Goal: Task Accomplishment & Management: Manage account settings

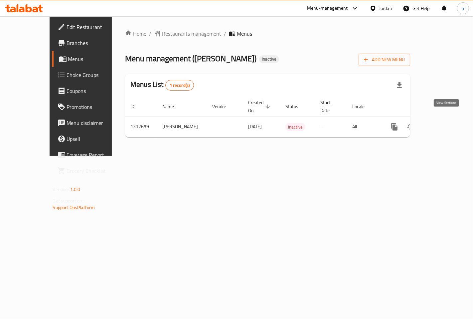
click at [446, 123] on icon "enhanced table" at bounding box center [442, 127] width 8 height 8
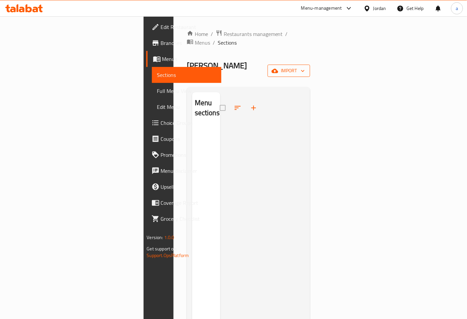
click at [278, 68] on icon "button" at bounding box center [275, 71] width 7 height 7
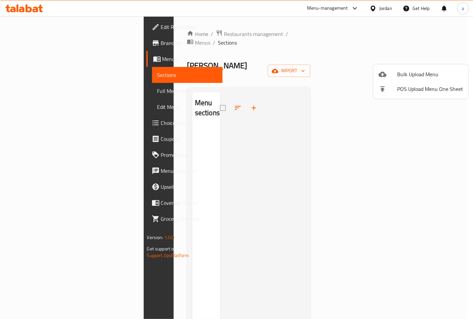
click at [400, 66] on ul "Bulk Upload Menu POS Upload Menu One Sheet" at bounding box center [420, 81] width 95 height 35
click at [404, 75] on span "Bulk Upload Menu" at bounding box center [430, 74] width 66 height 8
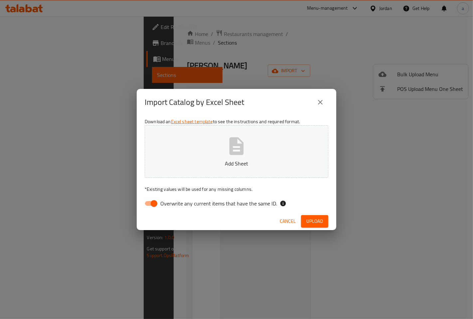
click at [256, 160] on p "Add Sheet" at bounding box center [236, 163] width 163 height 8
drag, startPoint x: 150, startPoint y: 205, endPoint x: 164, endPoint y: 197, distance: 16.3
click at [151, 205] on input "Overwrite any current items that have the same ID." at bounding box center [154, 203] width 38 height 13
checkbox input "false"
click at [311, 218] on span "Upload" at bounding box center [314, 221] width 17 height 8
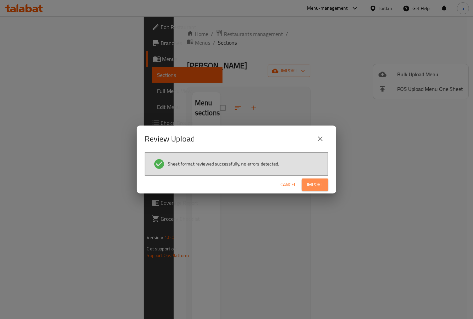
click at [313, 185] on span "Import" at bounding box center [315, 184] width 16 height 8
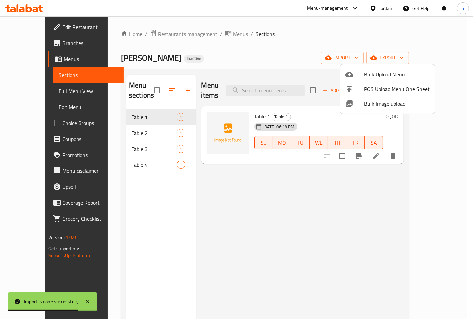
click at [104, 126] on div at bounding box center [236, 159] width 473 height 319
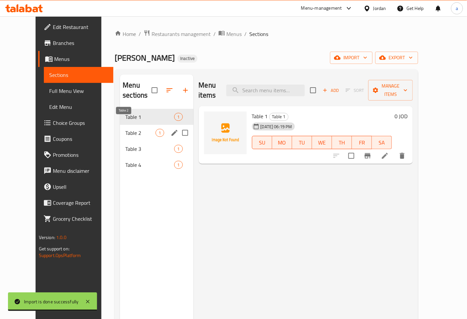
click at [125, 129] on span "Table 2" at bounding box center [140, 133] width 30 height 8
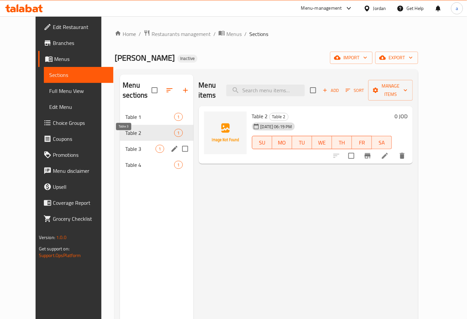
click at [125, 145] on span "Table 3" at bounding box center [140, 149] width 30 height 8
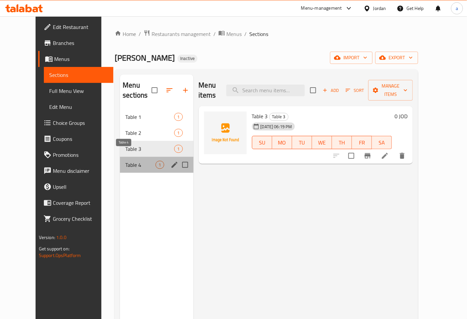
click at [125, 161] on span "Table 4" at bounding box center [140, 165] width 30 height 8
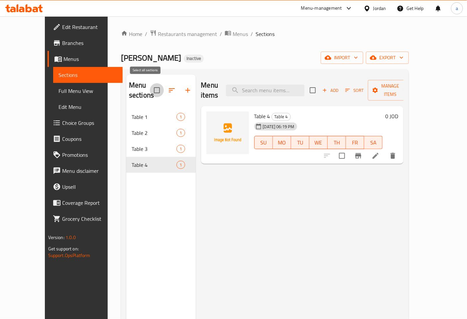
click at [150, 87] on input "checkbox" at bounding box center [157, 90] width 14 height 14
click at [150, 85] on input "checkbox" at bounding box center [157, 90] width 14 height 14
checkbox input "false"
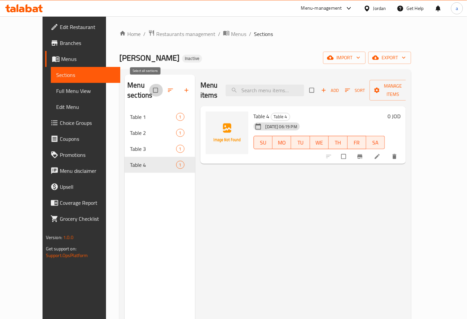
click at [149, 86] on input "checkbox" at bounding box center [156, 90] width 14 height 13
checkbox input "true"
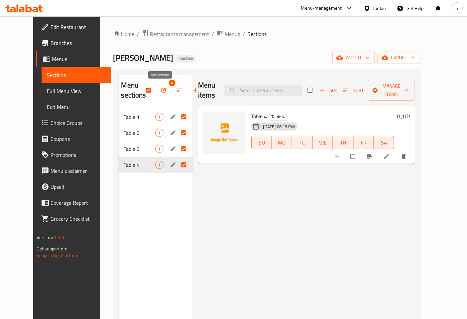
click at [172, 86] on button "button" at bounding box center [180, 90] width 16 height 15
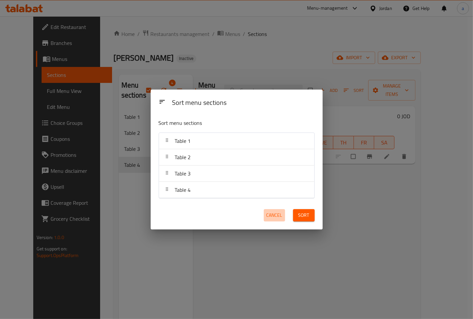
click at [277, 213] on span "Cancel" at bounding box center [274, 215] width 16 height 8
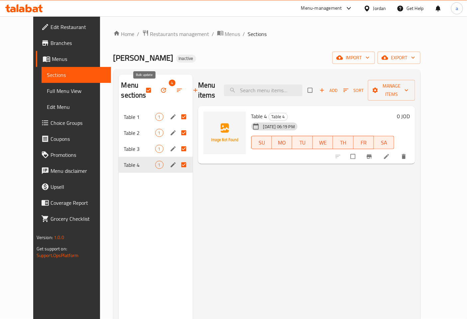
click at [160, 90] on icon "button" at bounding box center [163, 90] width 7 height 7
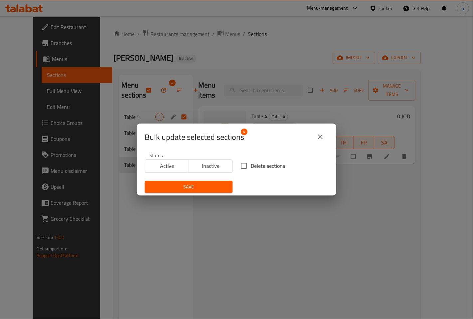
click at [246, 165] on input "Delete sections" at bounding box center [244, 166] width 14 height 14
checkbox input "true"
click at [216, 184] on span "Save" at bounding box center [188, 187] width 77 height 8
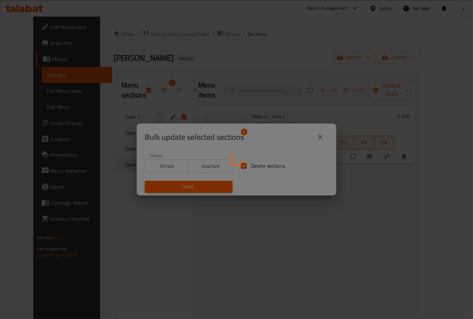
checkbox input "false"
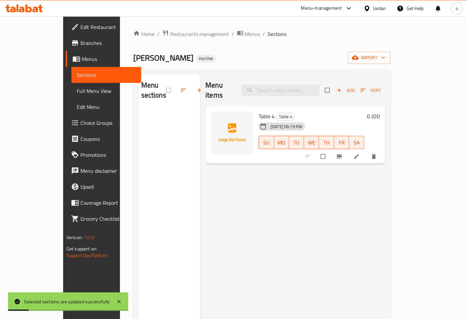
click at [383, 150] on button "delete" at bounding box center [375, 156] width 16 height 15
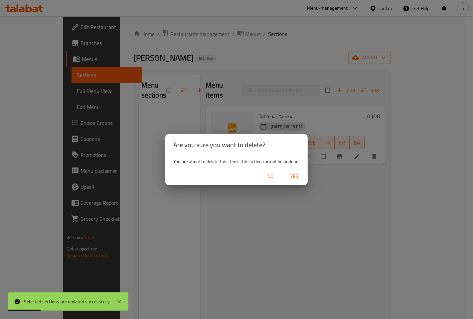
click at [294, 174] on span "Yes" at bounding box center [294, 176] width 16 height 8
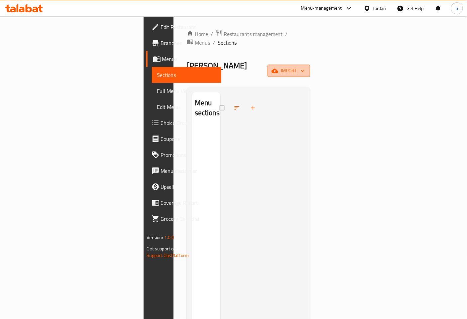
click at [305, 67] on span "import" at bounding box center [289, 71] width 32 height 8
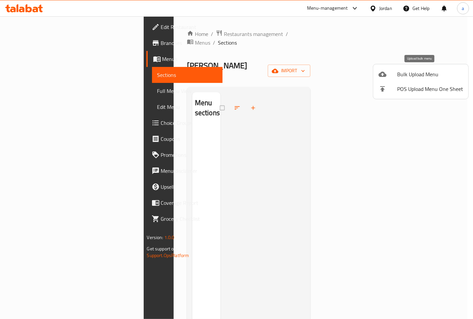
click at [391, 68] on li "Bulk Upload Menu" at bounding box center [420, 74] width 95 height 15
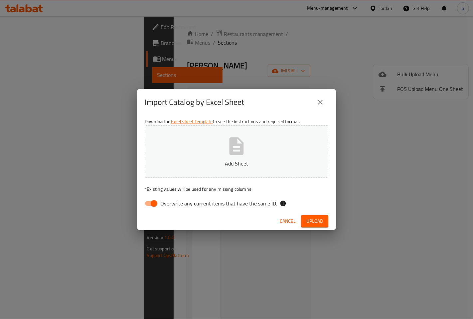
click at [151, 198] on input "Overwrite any current items that have the same ID." at bounding box center [154, 203] width 38 height 13
checkbox input "false"
click at [316, 223] on span "Upload" at bounding box center [314, 221] width 17 height 8
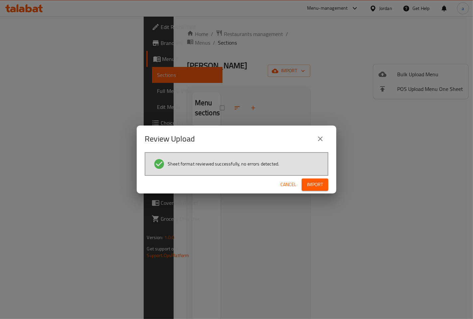
click at [326, 184] on button "Import" at bounding box center [315, 184] width 27 height 12
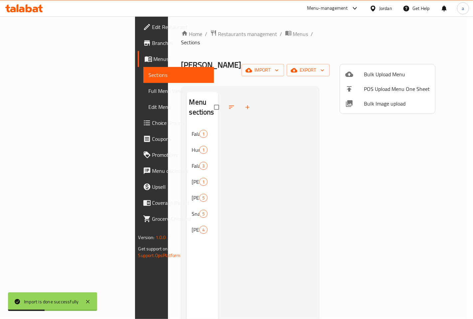
click at [136, 109] on div at bounding box center [236, 159] width 473 height 319
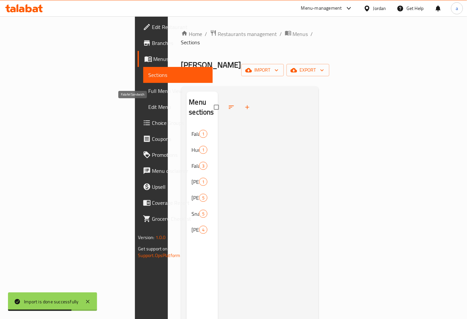
click at [192, 130] on span "Falafel Sandwich" at bounding box center [196, 134] width 8 height 8
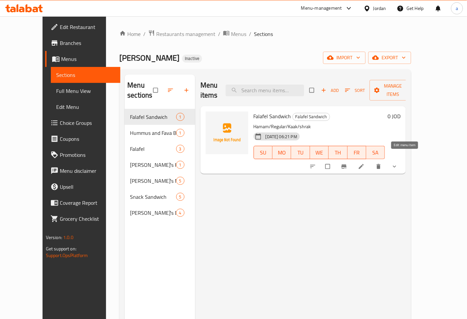
click at [364, 164] on icon at bounding box center [361, 166] width 5 height 5
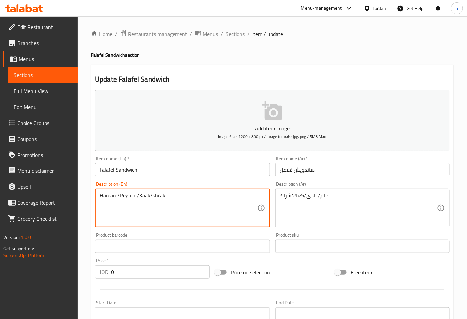
drag, startPoint x: 117, startPoint y: 196, endPoint x: 100, endPoint y: 197, distance: 16.7
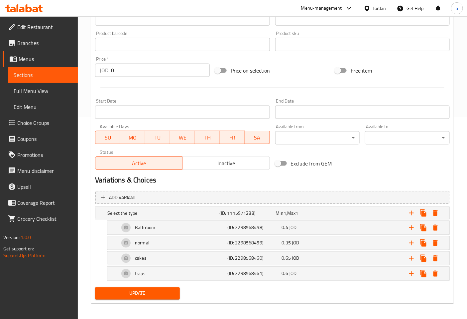
scroll to position [204, 0]
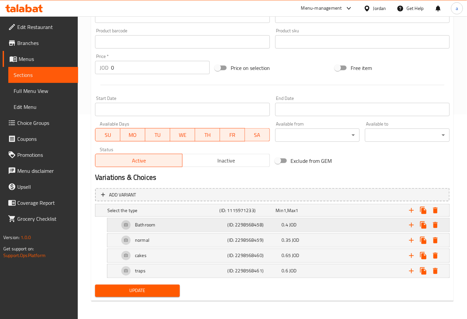
click at [162, 224] on div "Bathroom" at bounding box center [172, 225] width 108 height 16
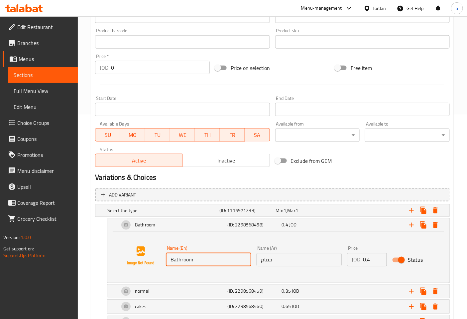
click at [231, 261] on input "Bathroom" at bounding box center [208, 259] width 85 height 13
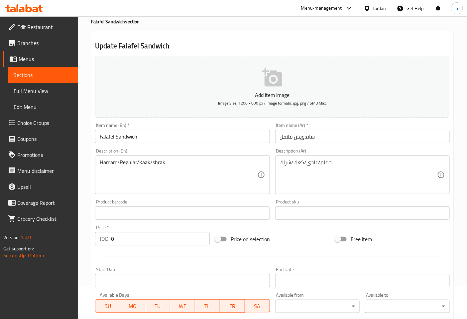
scroll to position [37, 0]
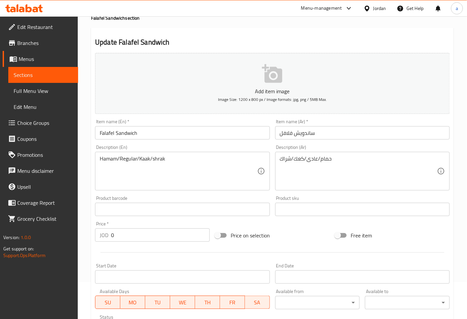
click at [111, 159] on textarea "Hamam/Regular/Kaak/shrak" at bounding box center [178, 171] width 157 height 32
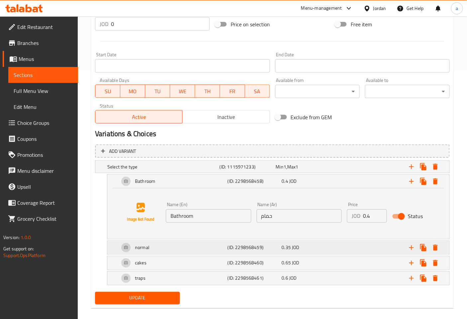
scroll to position [255, 0]
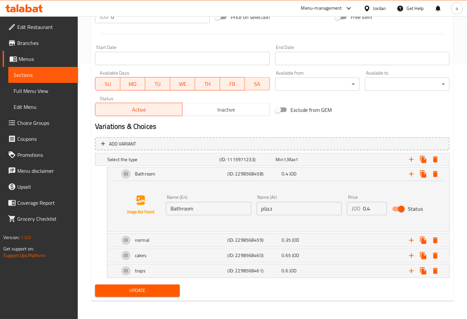
click at [204, 207] on input "Bathroom" at bounding box center [208, 208] width 85 height 13
paste input "Hama"
type input "Hamam"
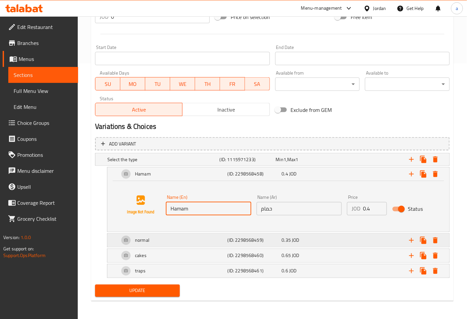
click at [340, 238] on div "Expand" at bounding box center [389, 240] width 108 height 15
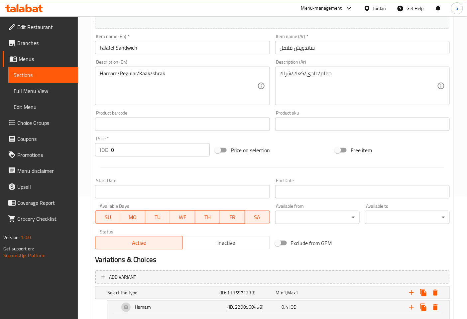
scroll to position [34, 0]
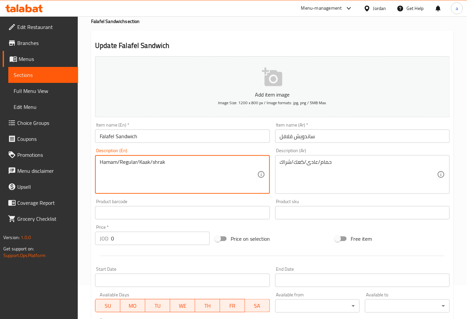
click at [130, 161] on textarea "Hamam/Regular/Kaak/shrak" at bounding box center [178, 175] width 157 height 32
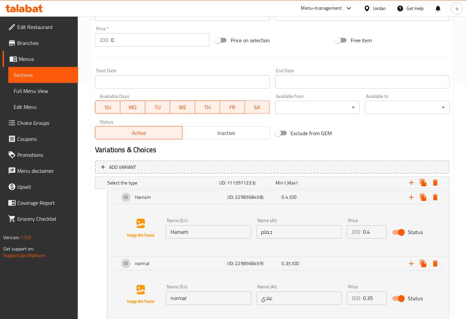
scroll to position [306, 0]
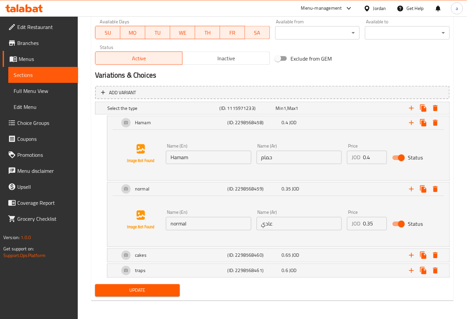
click at [197, 225] on input "normal" at bounding box center [208, 223] width 85 height 13
paste input "Regular"
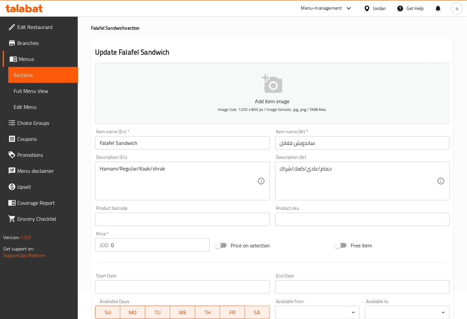
scroll to position [11, 0]
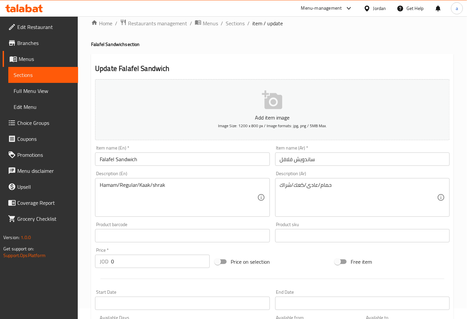
type input "Regular"
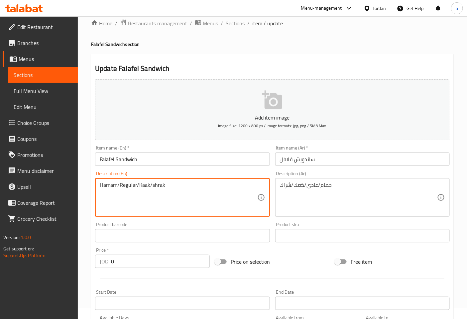
click at [147, 185] on textarea "Hamam/Regular/Kaak/shrak" at bounding box center [178, 198] width 157 height 32
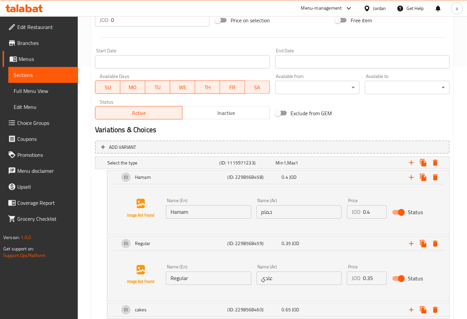
scroll to position [306, 0]
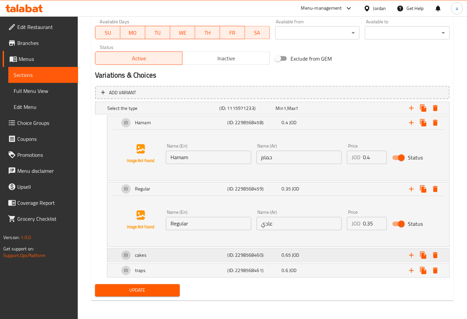
click at [228, 253] on h5 "(ID: 2298568460)" at bounding box center [254, 255] width 52 height 7
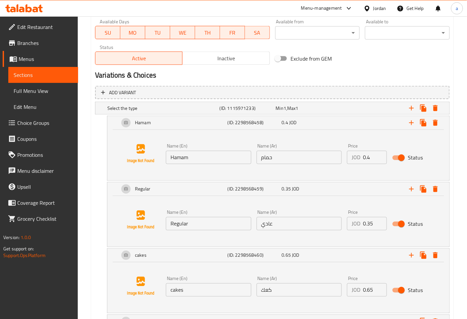
click at [217, 285] on input "cakes" at bounding box center [208, 289] width 85 height 13
paste input "Kaak"
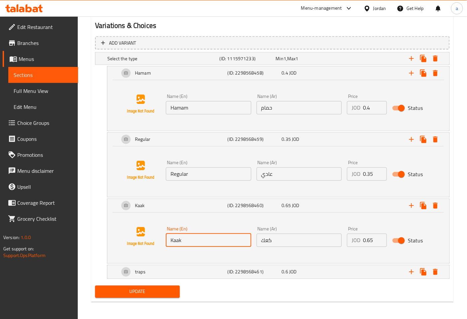
scroll to position [357, 0]
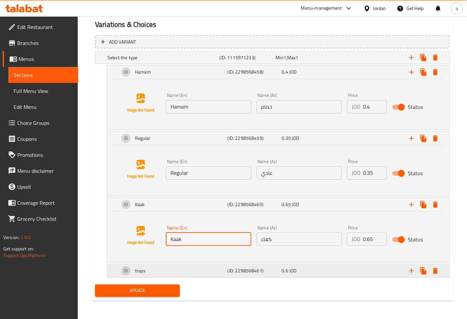
type input "Kaak"
click at [254, 270] on h5 "(ID: 2298568461)" at bounding box center [254, 270] width 52 height 7
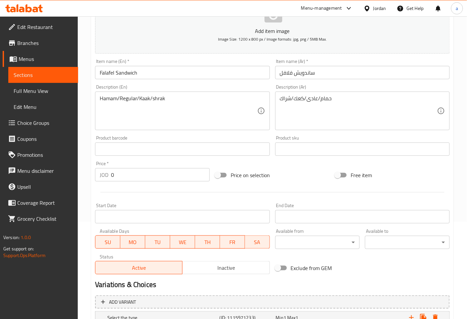
scroll to position [61, 0]
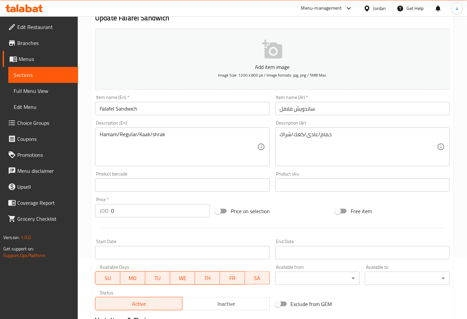
click at [161, 135] on textarea "Hamam/Regular/Kaak/shrak" at bounding box center [178, 147] width 157 height 32
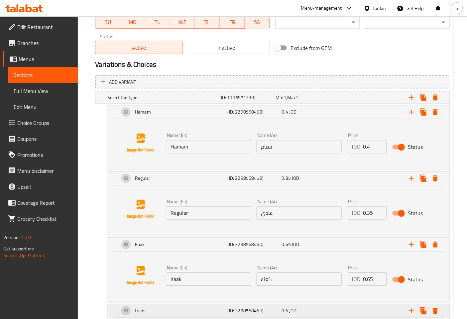
scroll to position [408, 0]
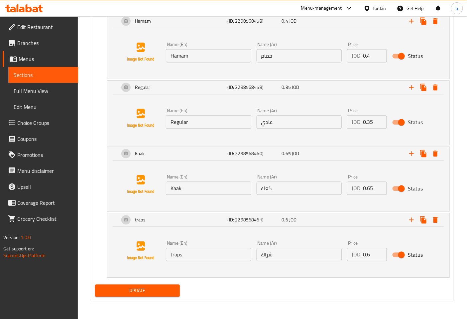
click at [224, 253] on input "traps" at bounding box center [208, 254] width 85 height 13
paste input "shrak"
type input "shrak"
click at [135, 291] on span "Update" at bounding box center [137, 290] width 74 height 8
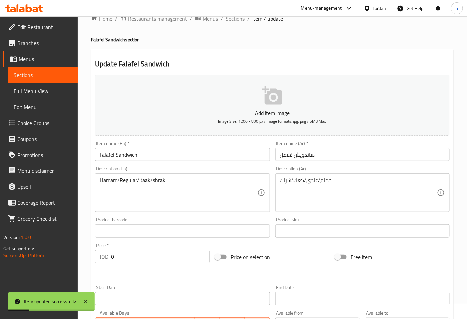
scroll to position [0, 0]
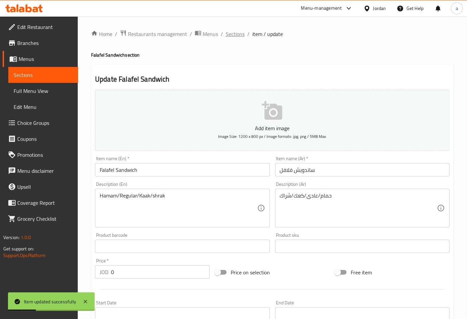
click at [234, 35] on span "Sections" at bounding box center [235, 34] width 19 height 8
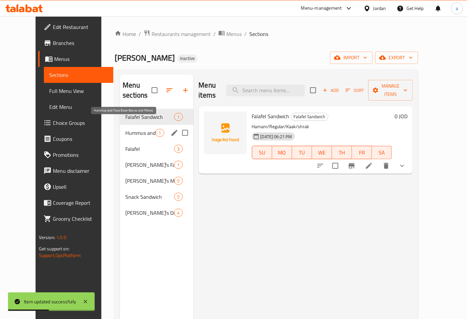
click at [131, 129] on span "Hummus and Fava Bean Boxes and Plates" at bounding box center [140, 133] width 30 height 8
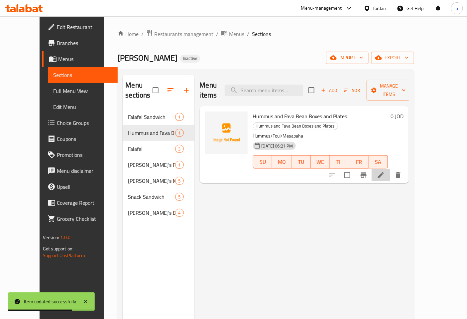
click at [391, 169] on li at bounding box center [381, 175] width 19 height 12
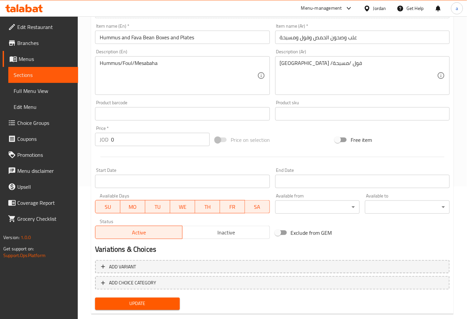
scroll to position [145, 0]
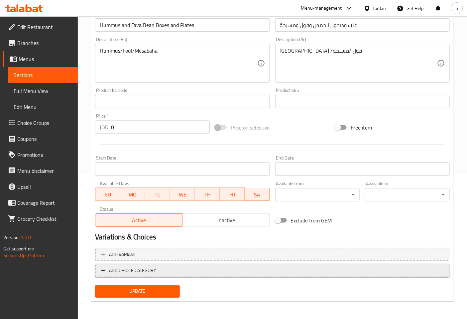
click at [149, 273] on span "ADD CHOICE CATEGORY" at bounding box center [132, 270] width 47 height 8
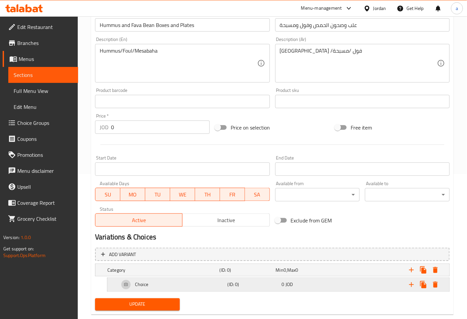
click at [237, 289] on div "Choice (ID: 0) 0 JOD" at bounding box center [280, 284] width 325 height 16
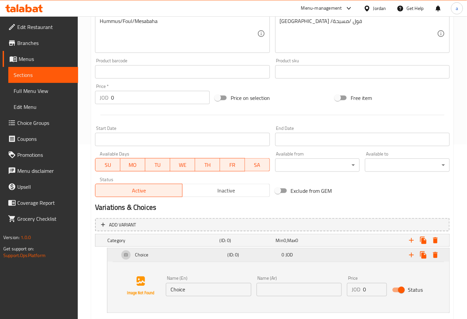
scroll to position [209, 0]
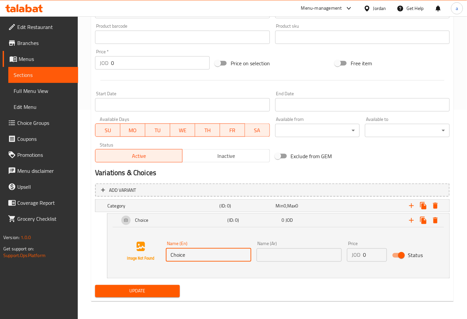
click at [232, 255] on input "Choice" at bounding box center [208, 254] width 85 height 13
type input "Large"
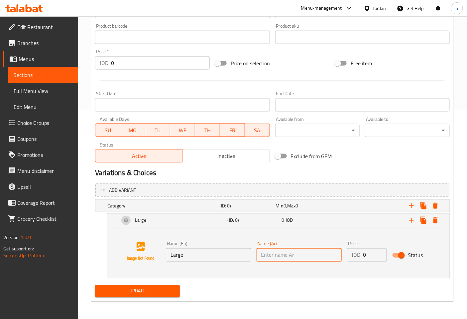
click at [296, 255] on input "text" at bounding box center [299, 254] width 85 height 13
type input "كبير"
click at [372, 257] on input "0" at bounding box center [375, 254] width 24 height 13
type input "0"
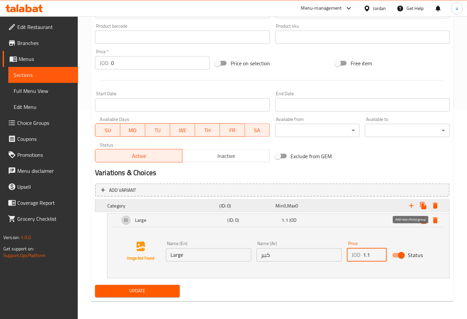
type input "1.1"
click at [411, 204] on icon "Expand" at bounding box center [412, 206] width 8 height 8
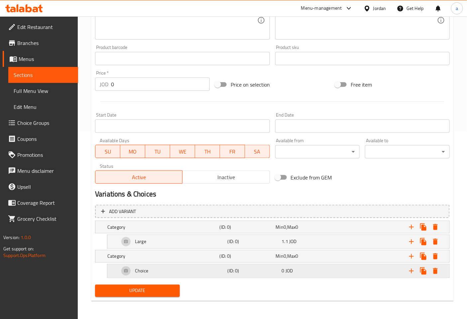
click at [256, 267] on h5 "(ID: 0)" at bounding box center [254, 270] width 52 height 7
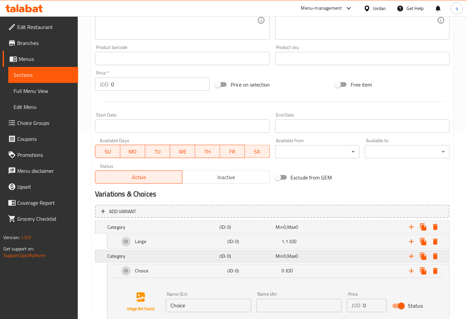
click at [127, 256] on h5 "Category" at bounding box center [162, 256] width 110 height 7
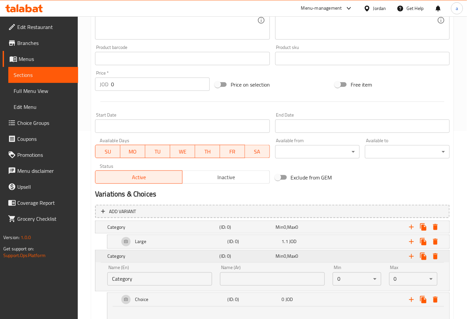
click at [127, 256] on h5 "Category" at bounding box center [162, 256] width 110 height 7
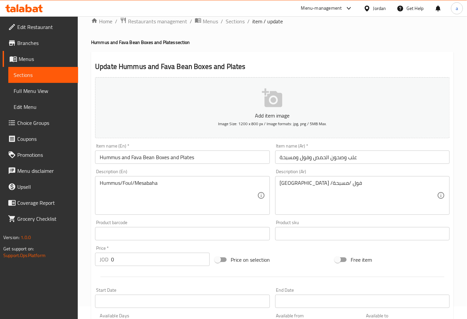
scroll to position [0, 0]
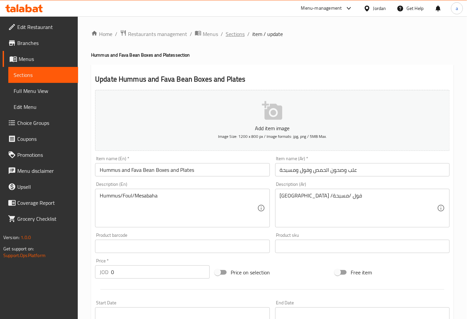
click at [239, 35] on span "Sections" at bounding box center [235, 34] width 19 height 8
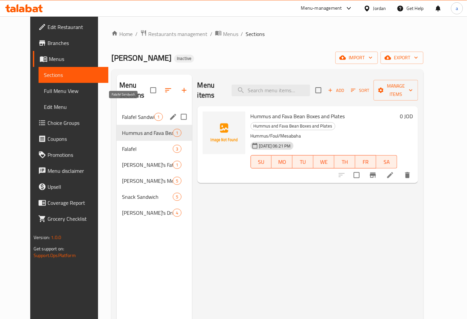
click at [122, 113] on span "Falafel Sandwich" at bounding box center [138, 117] width 33 height 8
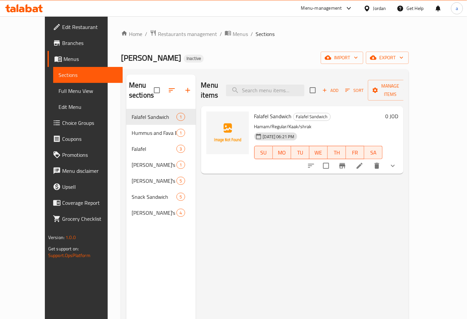
click at [369, 160] on li at bounding box center [360, 166] width 19 height 12
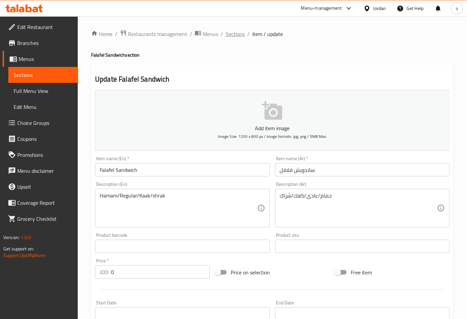
click at [243, 35] on span "Sections" at bounding box center [235, 34] width 19 height 8
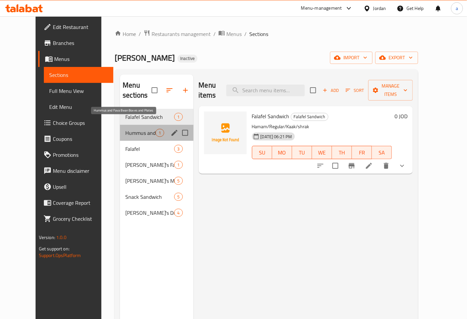
click at [125, 129] on span "Hummus and Fava Bean Boxes and Plates" at bounding box center [140, 133] width 30 height 8
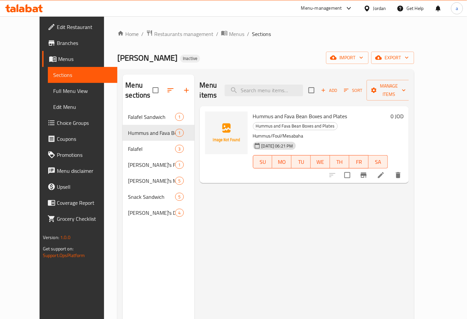
click at [391, 169] on li at bounding box center [381, 175] width 19 height 12
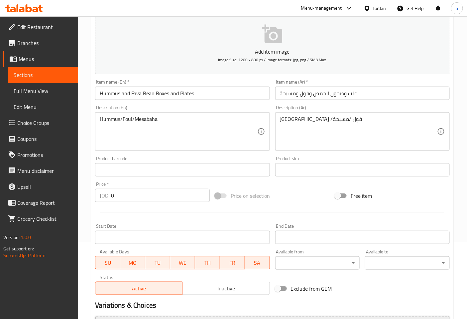
scroll to position [145, 0]
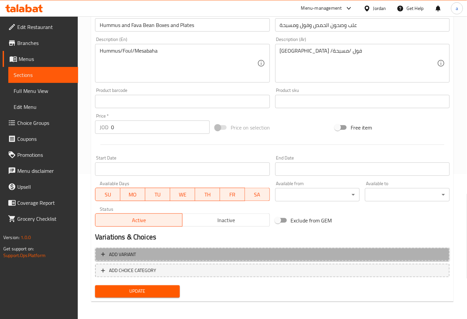
click at [186, 258] on button "Add variant" at bounding box center [272, 254] width 355 height 14
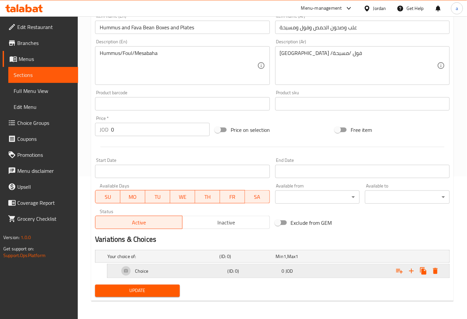
click at [221, 273] on div "Choice" at bounding box center [172, 271] width 108 height 16
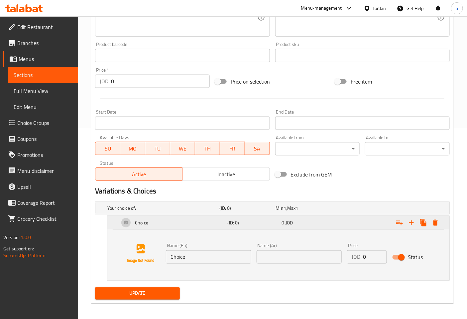
scroll to position [194, 0]
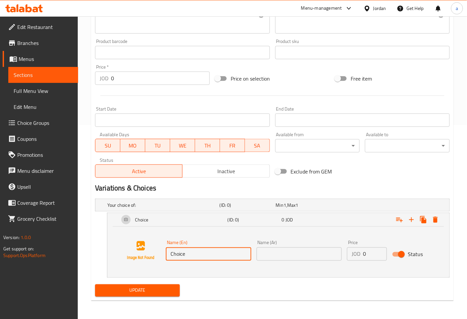
click at [220, 253] on input "Choice" at bounding box center [208, 253] width 85 height 13
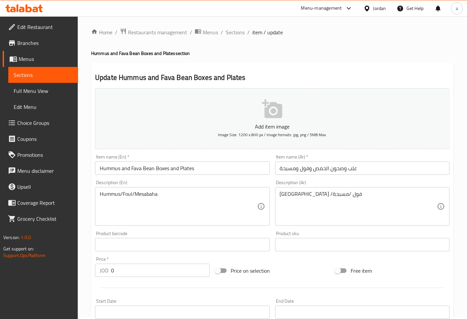
scroll to position [0, 0]
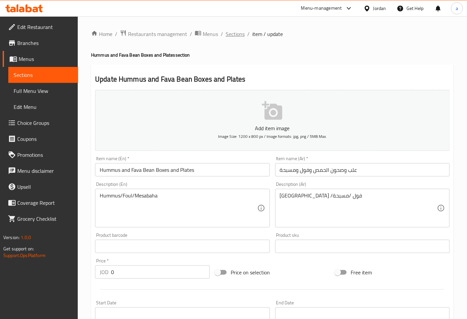
click at [235, 35] on span "Sections" at bounding box center [235, 34] width 19 height 8
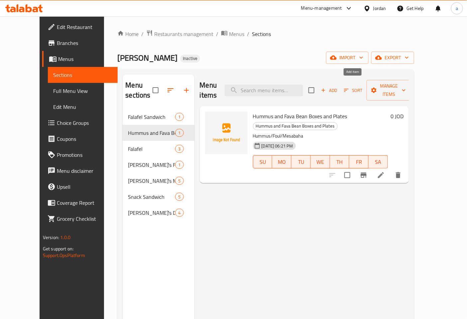
click at [338, 86] on span "Add" at bounding box center [329, 90] width 18 height 8
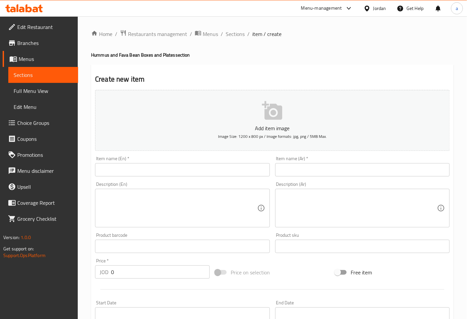
click at [234, 173] on input "text" at bounding box center [182, 169] width 175 height 13
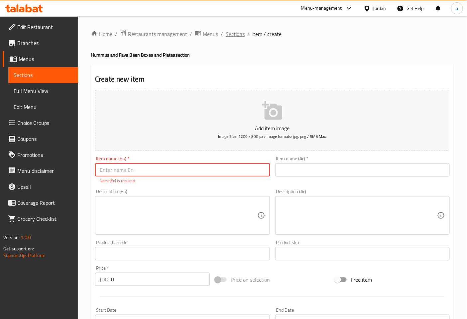
click at [226, 35] on span "Sections" at bounding box center [235, 34] width 19 height 8
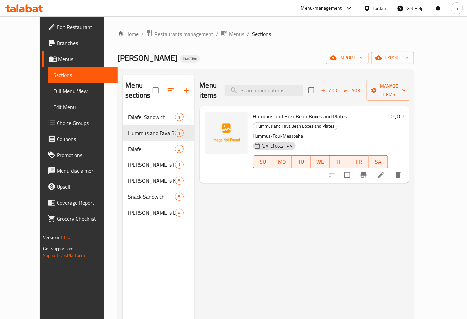
click at [391, 169] on li at bounding box center [381, 175] width 19 height 12
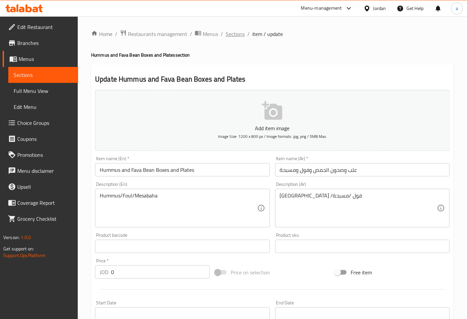
click at [240, 31] on span "Sections" at bounding box center [235, 34] width 19 height 8
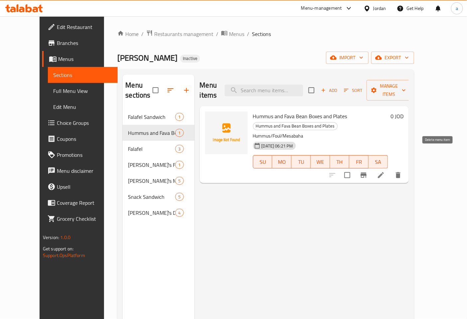
click at [401, 172] on icon "delete" at bounding box center [398, 175] width 5 height 6
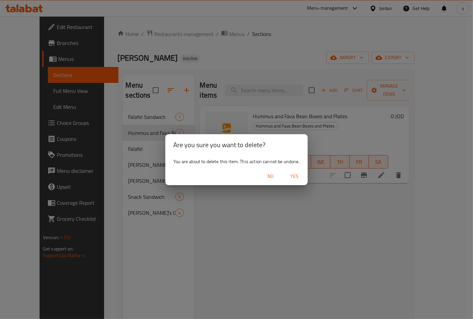
click at [292, 172] on span "Yes" at bounding box center [294, 176] width 16 height 8
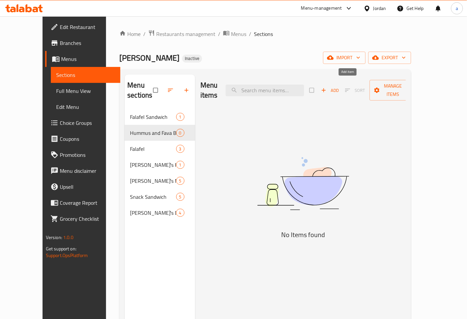
click at [327, 88] on icon "button" at bounding box center [324, 90] width 7 height 7
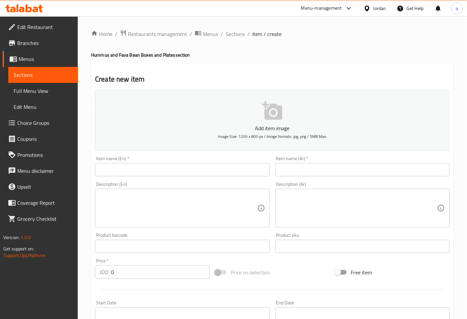
click at [228, 171] on input "text" at bounding box center [182, 169] width 175 height 13
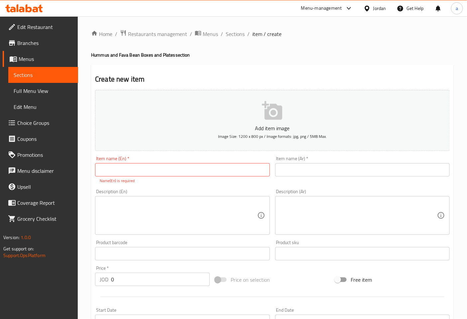
click at [164, 174] on input "text" at bounding box center [182, 169] width 175 height 13
paste input "Hummus"
type input "Hummus"
click at [329, 164] on input "text" at bounding box center [362, 169] width 175 height 13
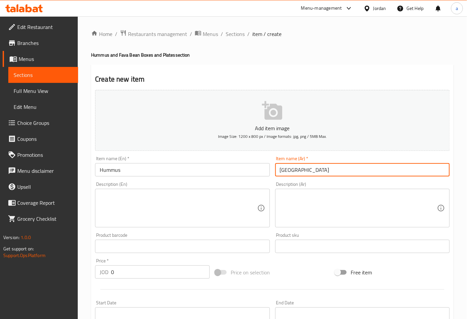
type input "حمص"
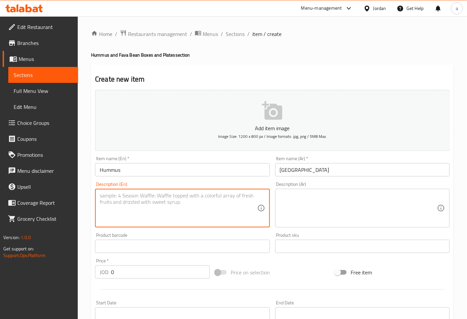
click at [193, 204] on textarea at bounding box center [178, 208] width 157 height 32
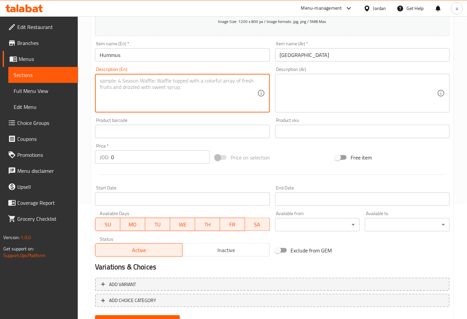
scroll to position [145, 0]
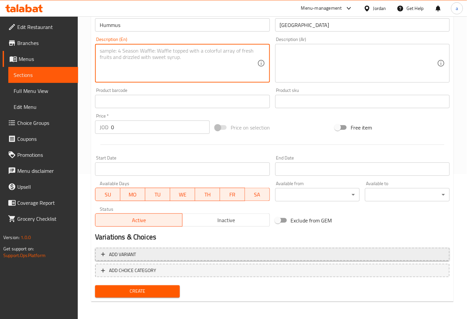
click at [195, 255] on span "Add variant" at bounding box center [272, 254] width 343 height 8
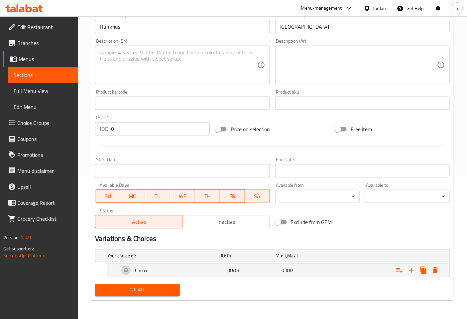
scroll to position [142, 0]
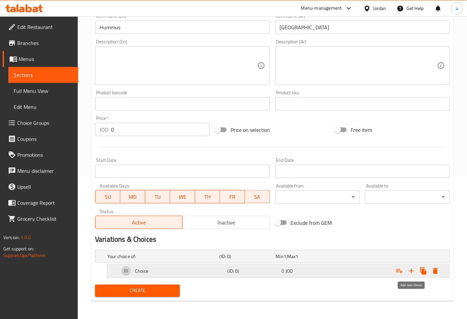
click at [409, 268] on icon "Expand" at bounding box center [412, 271] width 8 height 8
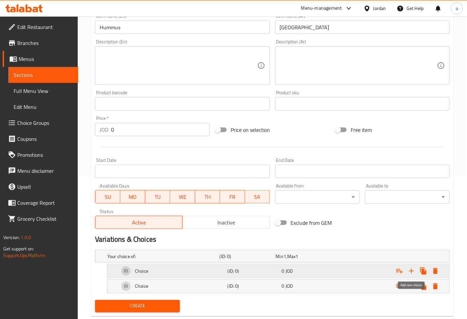
click at [412, 268] on icon "Expand" at bounding box center [412, 271] width 8 height 8
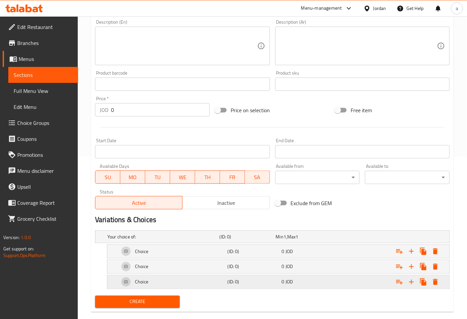
scroll to position [173, 0]
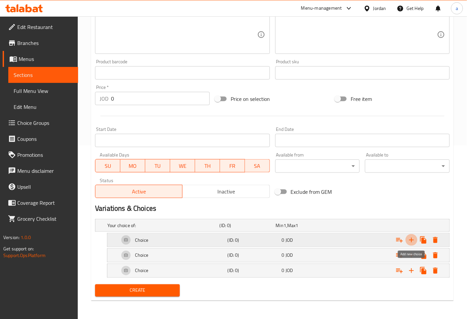
click at [411, 241] on icon "Expand" at bounding box center [412, 240] width 8 height 8
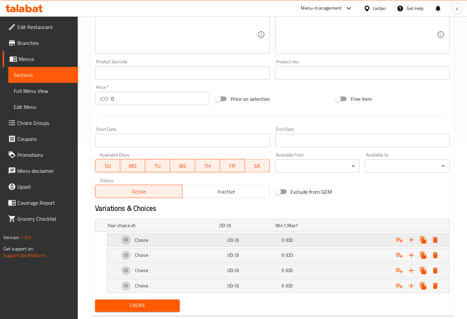
click at [304, 238] on div "0 JOD" at bounding box center [308, 239] width 52 height 7
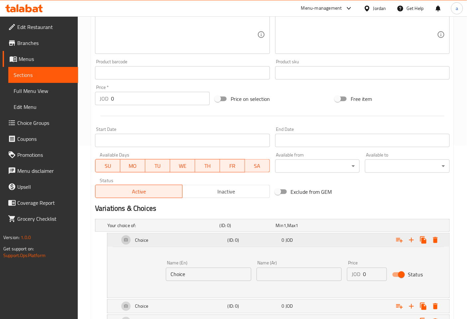
click at [304, 238] on div "0 JOD" at bounding box center [308, 239] width 52 height 7
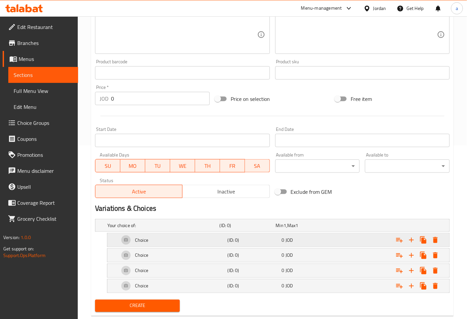
click at [304, 238] on div "0 JOD" at bounding box center [308, 239] width 52 height 7
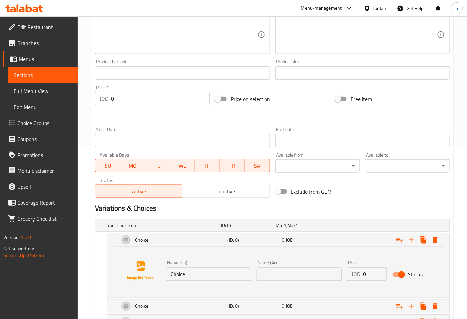
click at [203, 270] on input "Choice" at bounding box center [208, 273] width 85 height 13
drag, startPoint x: 288, startPoint y: 270, endPoint x: 293, endPoint y: 270, distance: 5.3
click at [288, 270] on input "text" at bounding box center [299, 273] width 85 height 13
type input "كبير"
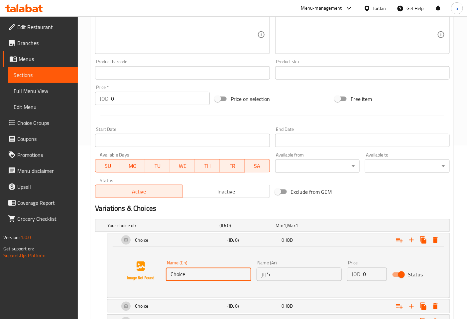
click at [222, 273] on input "Choice" at bounding box center [208, 273] width 85 height 13
type input "/"
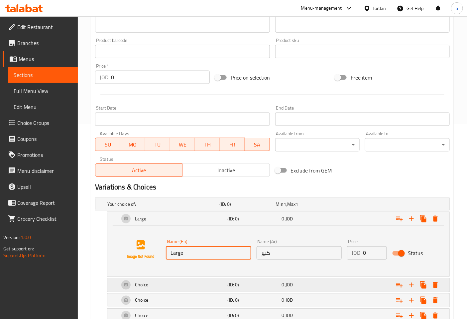
scroll to position [240, 0]
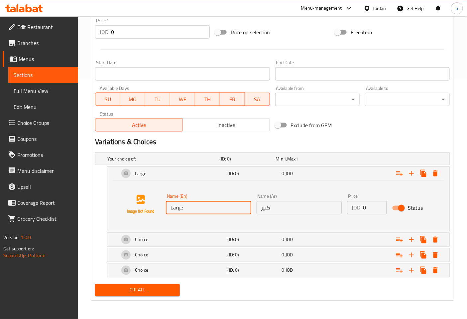
type input "Large"
click at [366, 205] on input "0" at bounding box center [375, 207] width 24 height 13
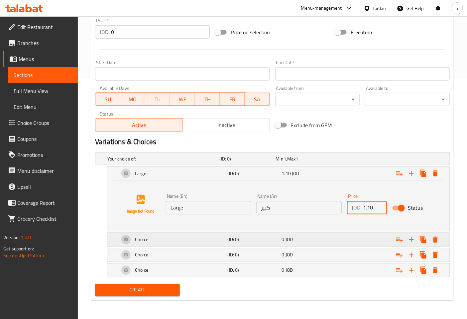
type input "1.10"
click at [348, 240] on div "Expand" at bounding box center [389, 239] width 108 height 15
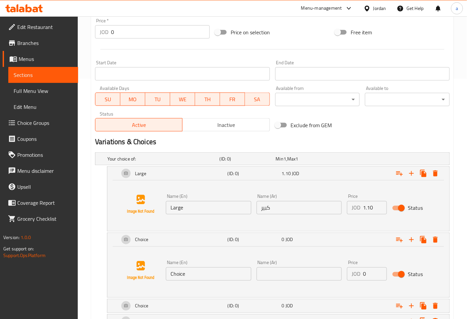
click at [202, 279] on input "Choice" at bounding box center [208, 273] width 85 height 13
click at [274, 267] on div "Name (Ar) Name (Ar)" at bounding box center [299, 270] width 85 height 20
click at [279, 273] on input "text" at bounding box center [299, 273] width 85 height 13
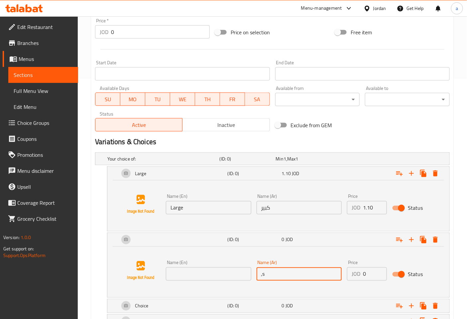
type input ","
type input "وسط"
click at [373, 274] on input "0" at bounding box center [375, 273] width 24 height 13
type input "0.90"
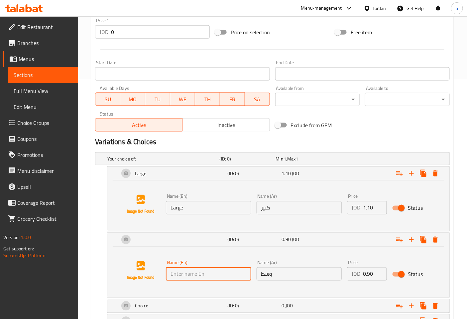
click at [230, 277] on input "text" at bounding box center [208, 273] width 85 height 13
paste input "Medium"
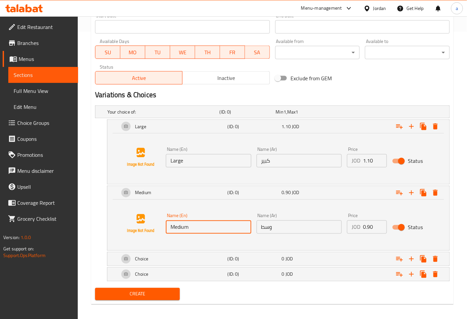
scroll to position [290, 0]
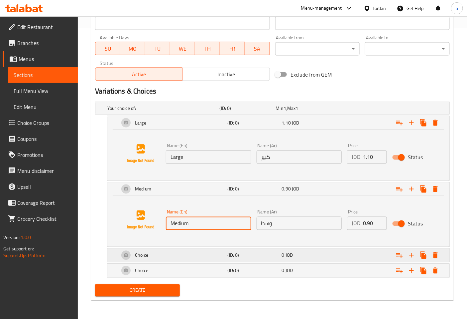
type input "Medium"
click at [307, 250] on div "0 JOD" at bounding box center [308, 254] width 54 height 9
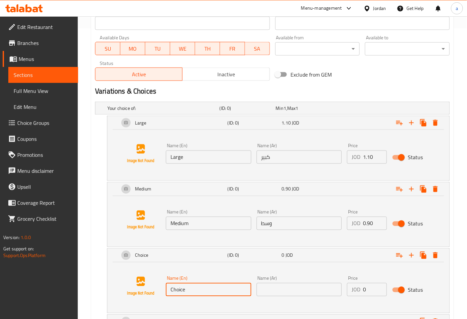
click at [202, 290] on input "Choice" at bounding box center [208, 289] width 85 height 13
click at [319, 288] on input "text" at bounding box center [299, 289] width 85 height 13
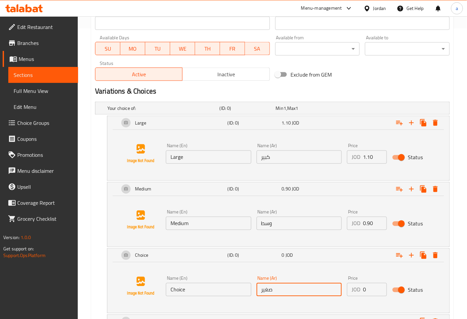
type input "صغير"
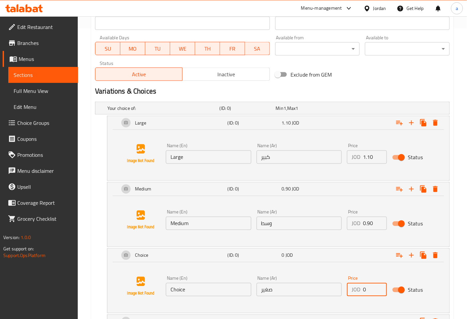
click at [369, 294] on input "0" at bounding box center [375, 289] width 24 height 13
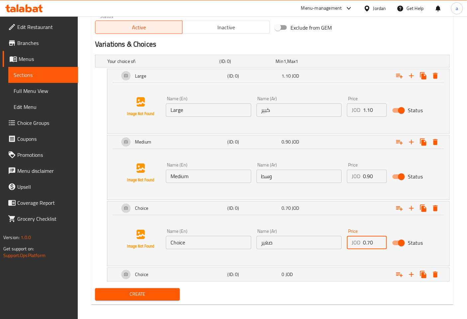
scroll to position [341, 0]
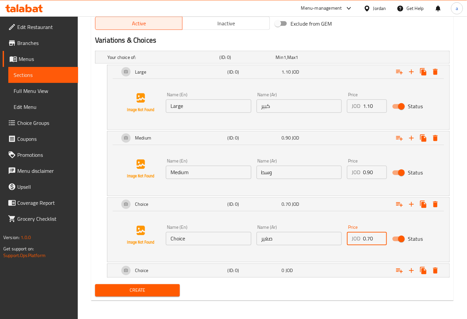
type input "0.70"
click at [217, 236] on input "Choice" at bounding box center [208, 238] width 85 height 13
paste input "Medium"
type input "Medium"
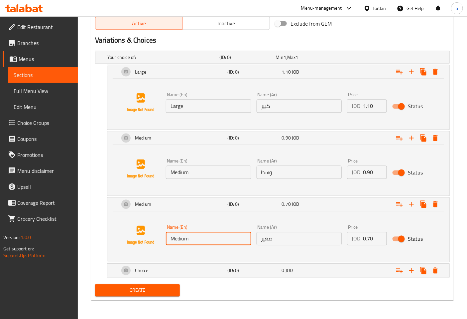
click at [214, 238] on input "Medium" at bounding box center [208, 238] width 85 height 13
type input "س"
type input "Small"
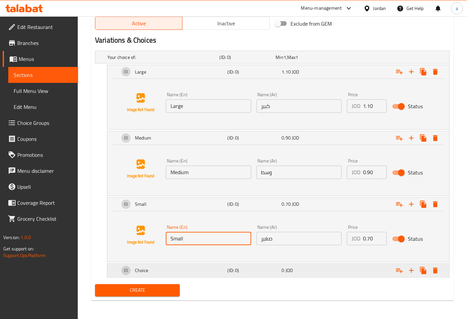
click at [360, 272] on div "Expand" at bounding box center [389, 270] width 108 height 15
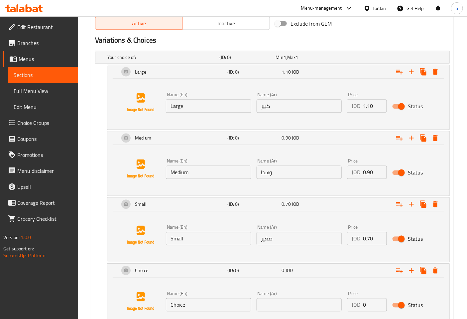
click at [214, 307] on input "Choice" at bounding box center [208, 304] width 85 height 13
click at [205, 303] on input "Choice" at bounding box center [208, 304] width 85 height 13
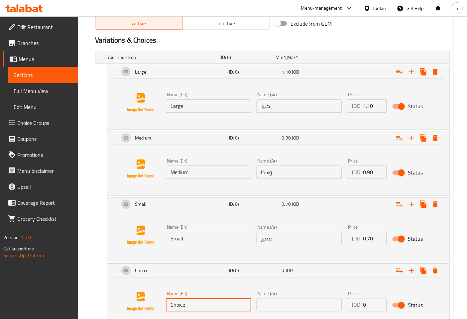
type input "]"
click at [241, 305] on input "Dish" at bounding box center [208, 304] width 85 height 13
paste input "large size"
type input "Dish large size"
click at [311, 301] on input "text" at bounding box center [299, 304] width 85 height 13
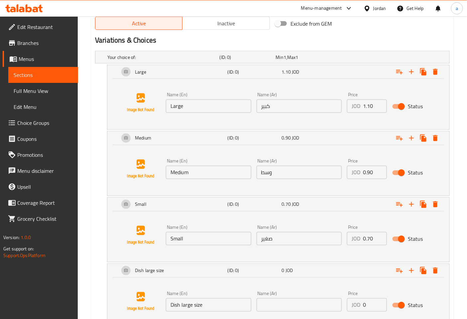
click at [288, 308] on input "text" at bounding box center [299, 304] width 85 height 13
type input "صحن حجم كبير"
click at [373, 307] on input "0" at bounding box center [375, 304] width 24 height 13
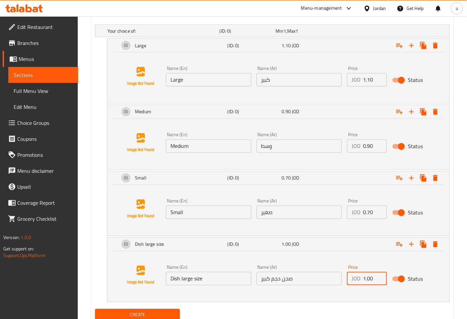
scroll to position [392, 0]
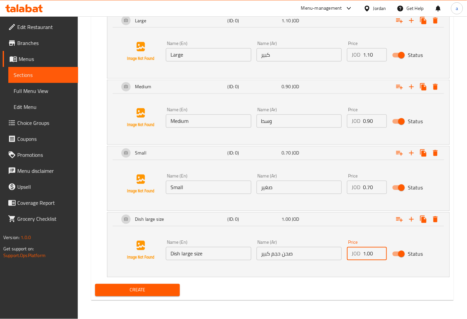
type input "1.00"
click at [142, 292] on span "Create" at bounding box center [137, 290] width 74 height 8
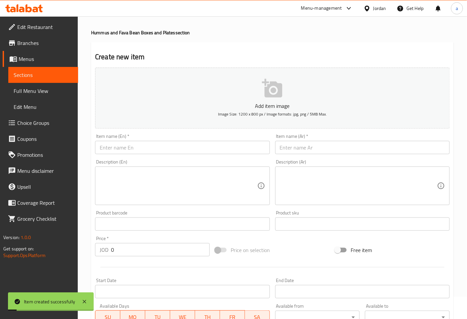
scroll to position [0, 0]
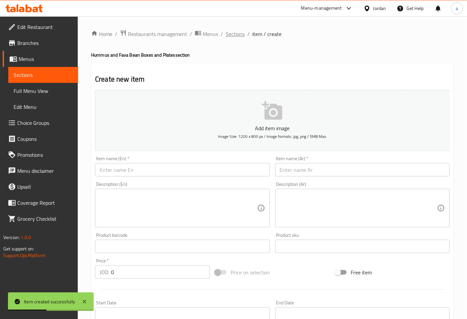
click at [237, 35] on span "Sections" at bounding box center [235, 34] width 19 height 8
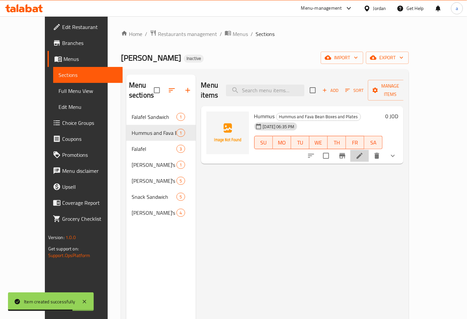
click at [369, 151] on li at bounding box center [360, 156] width 19 height 12
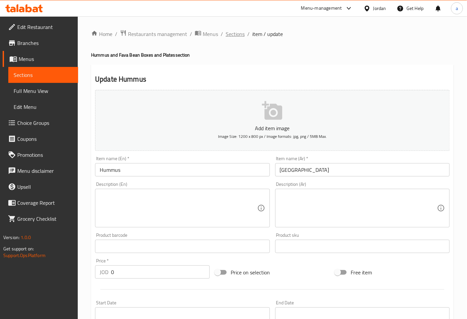
click at [230, 32] on span "Sections" at bounding box center [235, 34] width 19 height 8
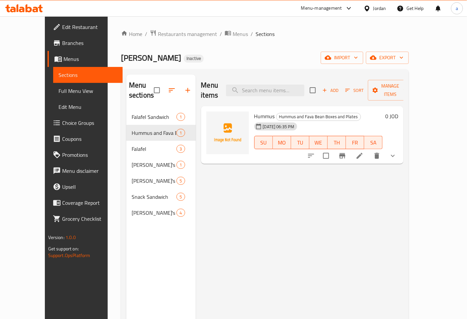
click at [357, 205] on div "Menu items Add Sort Manage items Hummus Hummus and Fava Bean Boxes and Plates 1…" at bounding box center [300, 234] width 208 height 319
click at [340, 86] on span "Add" at bounding box center [331, 90] width 18 height 8
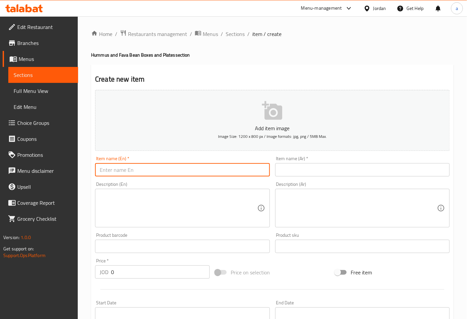
click at [235, 174] on input "text" at bounding box center [182, 169] width 175 height 13
type input "أ"
click at [329, 170] on input "text" at bounding box center [362, 169] width 175 height 13
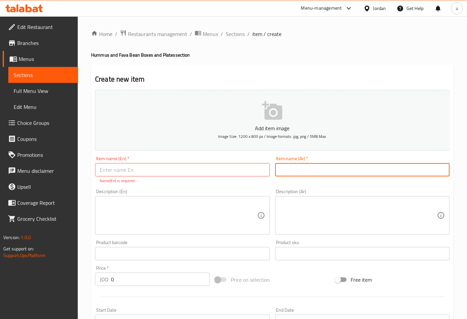
type input "ح"
type input "فول"
click at [256, 166] on input "text" at bounding box center [182, 169] width 175 height 13
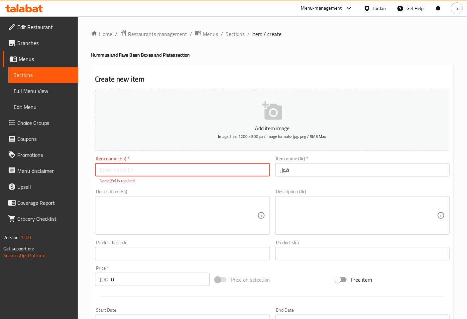
type input "["
click at [147, 171] on input "text" at bounding box center [182, 169] width 175 height 13
paste input "Fava Foul"
click at [110, 167] on input "Fava Foul" at bounding box center [182, 169] width 175 height 13
click at [110, 168] on input "Fava Foul" at bounding box center [182, 169] width 175 height 13
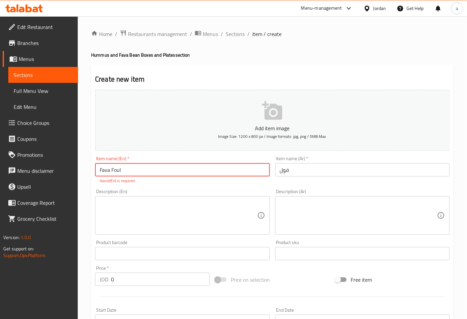
click at [111, 168] on input "Fava Foul" at bounding box center [182, 169] width 175 height 13
click at [111, 172] on input "Fava Foul" at bounding box center [182, 169] width 175 height 13
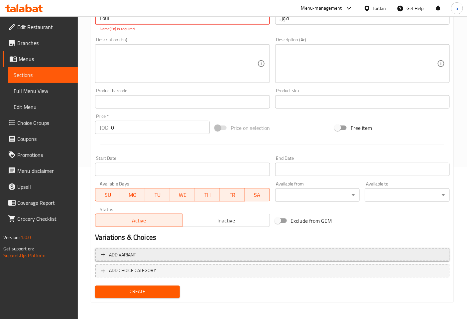
type input "Foul"
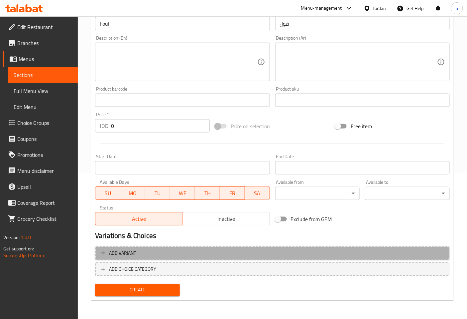
scroll to position [142, 0]
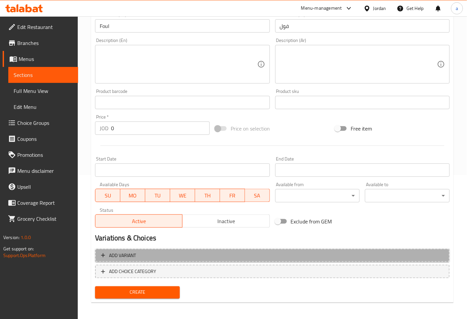
click at [161, 253] on span "Add variant" at bounding box center [272, 255] width 343 height 8
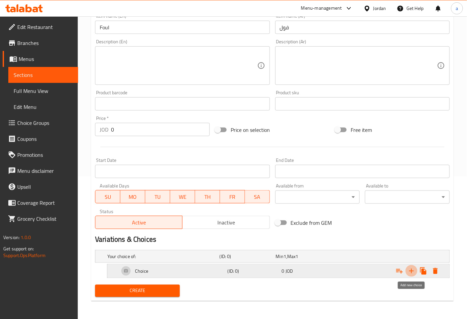
click at [412, 271] on icon "Expand" at bounding box center [412, 271] width 8 height 8
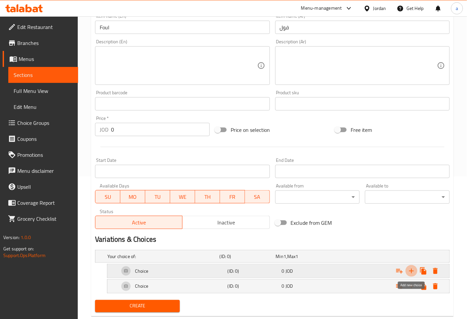
click at [412, 271] on icon "Expand" at bounding box center [412, 271] width 8 height 8
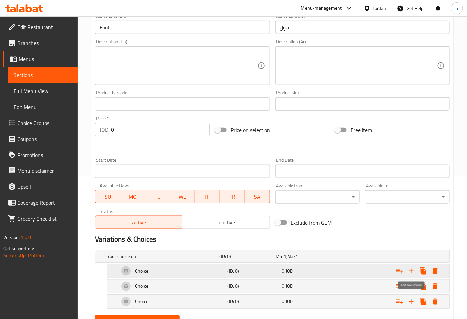
click at [412, 271] on icon "Expand" at bounding box center [412, 271] width 8 height 8
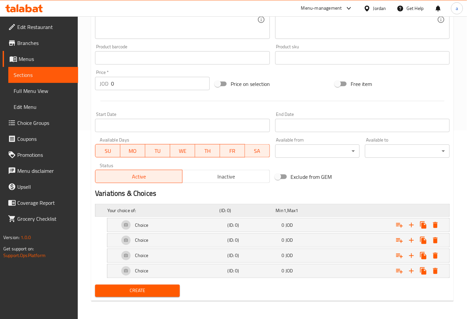
scroll to position [189, 0]
click at [212, 225] on div "Choice" at bounding box center [172, 225] width 108 height 16
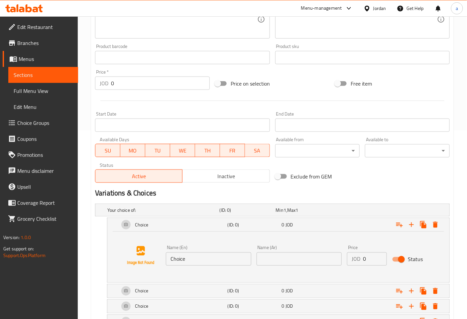
click at [212, 260] on input "Choice" at bounding box center [208, 258] width 85 height 13
click at [286, 255] on input "text" at bounding box center [299, 258] width 85 height 13
type input "كبير"
click at [193, 257] on input "text" at bounding box center [208, 258] width 85 height 13
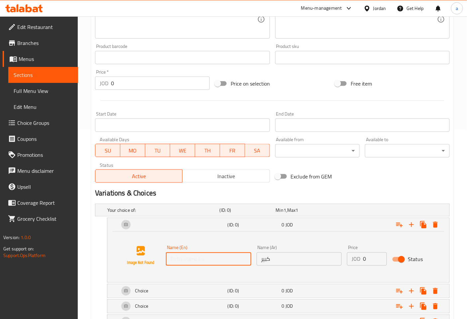
type input "Large"
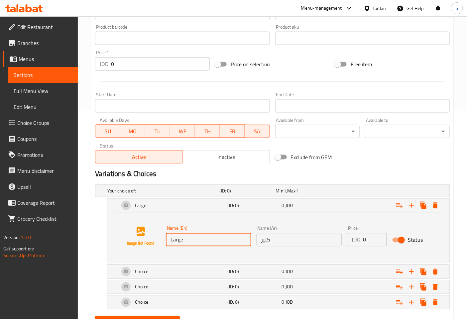
scroll to position [226, 0]
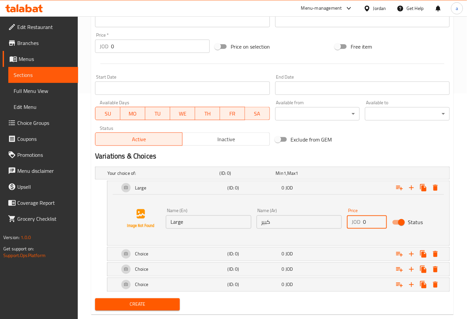
click at [366, 222] on input "0" at bounding box center [375, 221] width 24 height 13
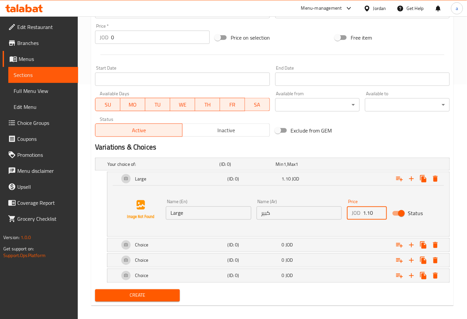
scroll to position [240, 0]
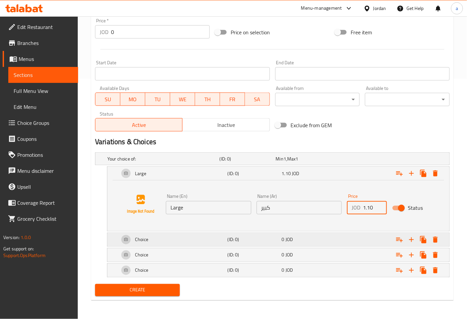
type input "1.10"
click at [323, 243] on div "0 JOD" at bounding box center [308, 239] width 54 height 9
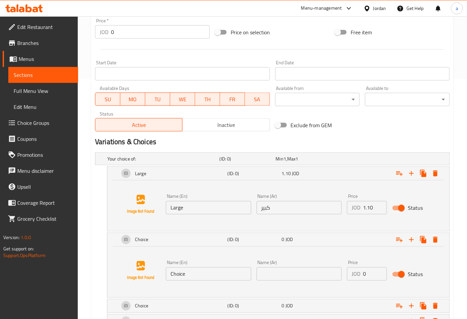
click at [221, 279] on input "Choice" at bounding box center [208, 273] width 85 height 13
type input "ة"
type input "Medium"
click at [263, 275] on input "text" at bounding box center [299, 273] width 85 height 13
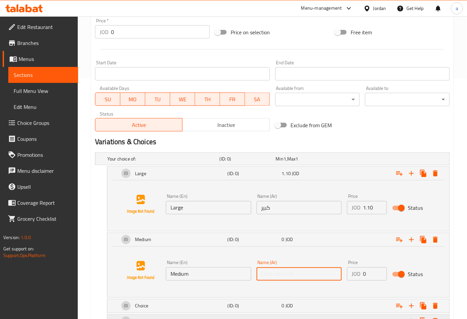
type input "وسط"
click at [370, 274] on input "0" at bounding box center [375, 273] width 24 height 13
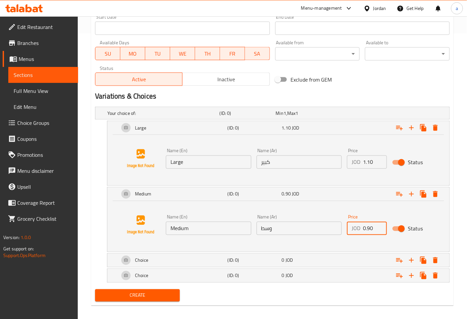
scroll to position [290, 0]
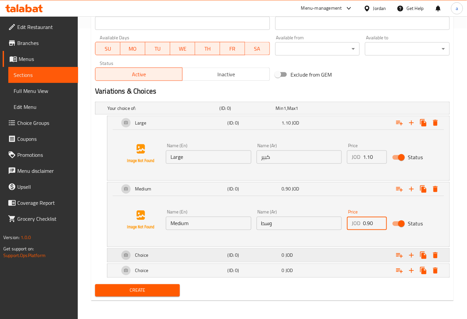
type input "0.90"
click at [324, 258] on div "0 JOD" at bounding box center [308, 255] width 52 height 7
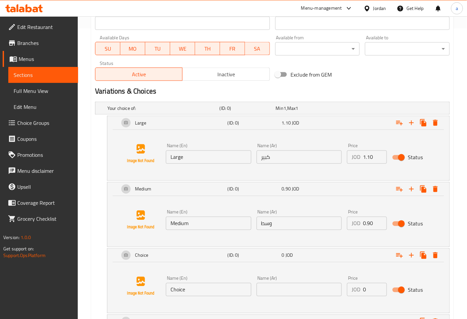
click at [217, 292] on input "Choice" at bounding box center [208, 289] width 85 height 13
click at [216, 292] on input "Choice" at bounding box center [208, 289] width 85 height 13
type input "Small"
click at [278, 286] on input "text" at bounding box center [299, 289] width 85 height 13
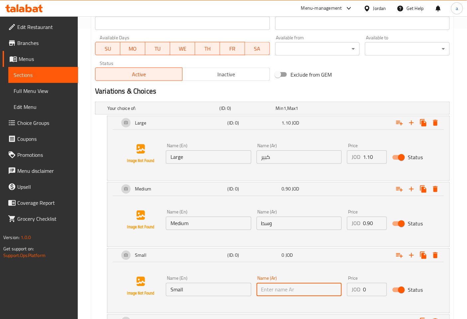
type input "صغير"
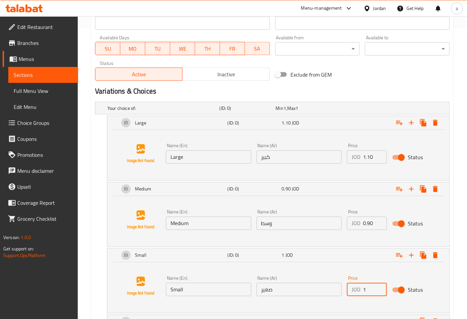
type input "1"
click at [380, 289] on input "1" at bounding box center [375, 289] width 24 height 13
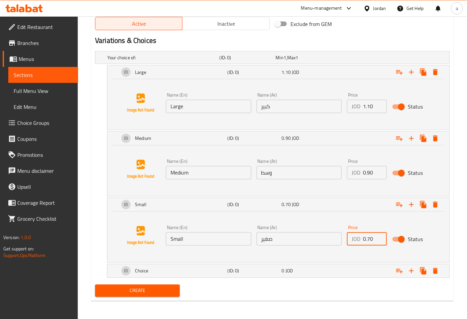
scroll to position [341, 0]
type input "0.70"
click at [234, 270] on h5 "(ID: 0)" at bounding box center [254, 270] width 52 height 7
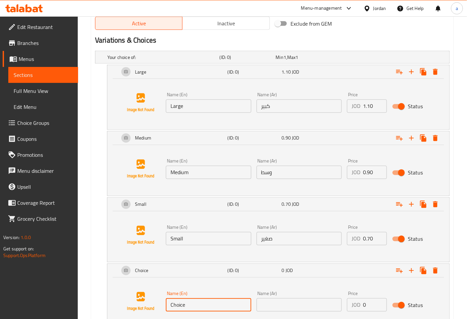
click at [202, 305] on input "Choice" at bounding box center [208, 304] width 85 height 13
type input "Dish large size"
click at [297, 307] on input "text" at bounding box center [299, 304] width 85 height 13
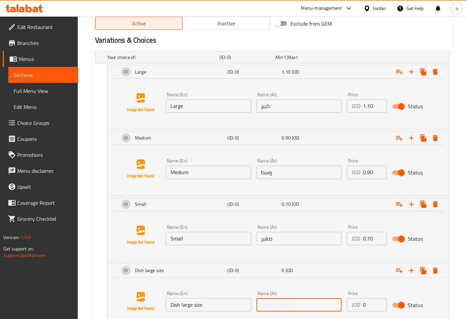
type input "صحن حجم كبير"
click at [364, 307] on input "0" at bounding box center [375, 304] width 24 height 13
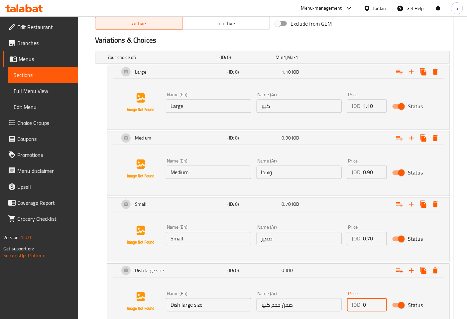
click at [364, 307] on input "0" at bounding box center [375, 304] width 24 height 13
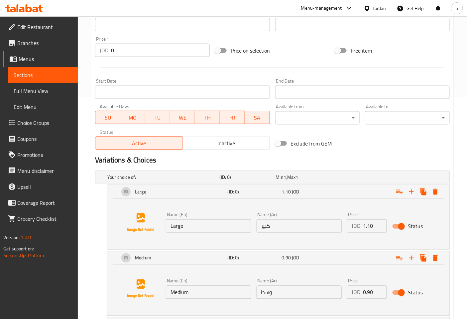
scroll to position [392, 0]
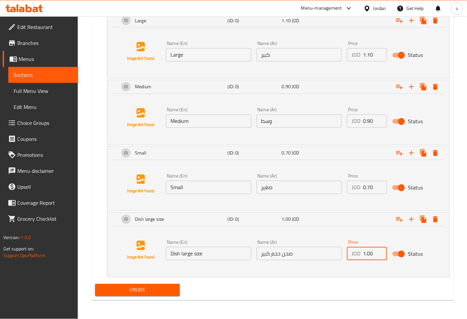
type input "1.00"
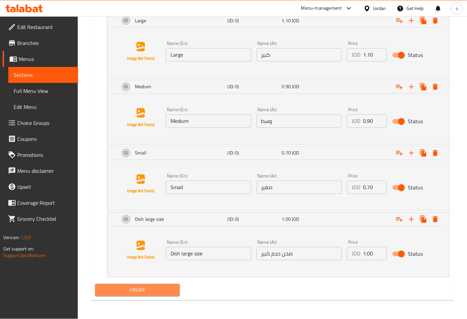
click at [157, 295] on button "Create" at bounding box center [137, 290] width 85 height 12
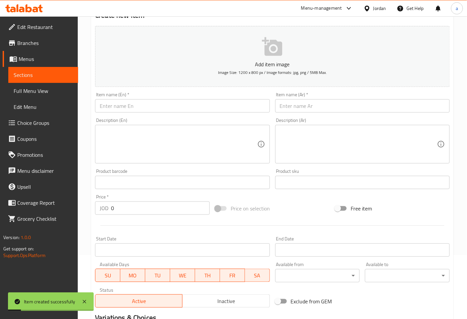
scroll to position [0, 0]
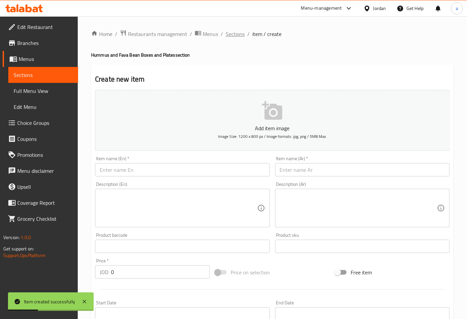
click at [235, 33] on span "Sections" at bounding box center [235, 34] width 19 height 8
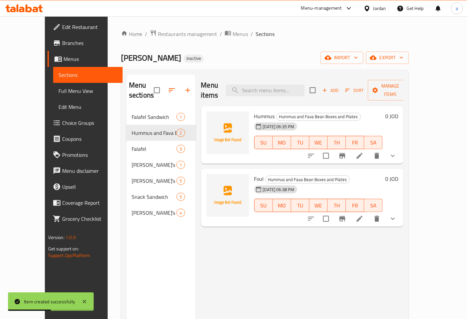
scroll to position [37, 0]
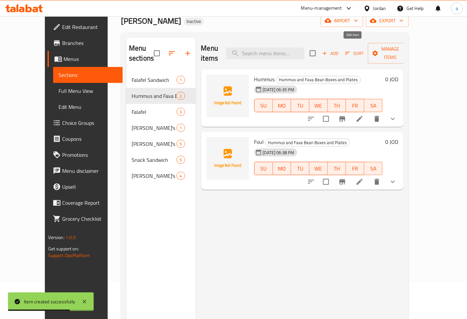
click at [340, 50] on span "Add" at bounding box center [331, 54] width 18 height 8
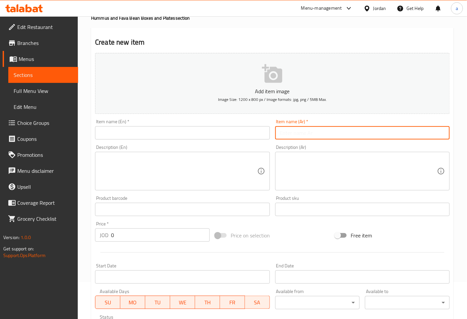
click at [305, 126] on input "text" at bounding box center [362, 132] width 175 height 13
click at [295, 132] on input "مسبحة" at bounding box center [362, 132] width 175 height 13
type input "مسبحة"
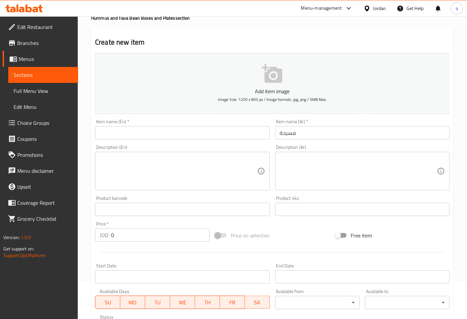
click at [377, 147] on div "Description (Ar) Description (Ar)" at bounding box center [362, 168] width 175 height 46
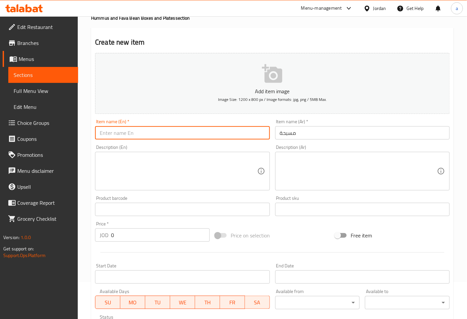
click at [239, 138] on input "text" at bounding box center [182, 132] width 175 height 13
paste input "Fava Foul"
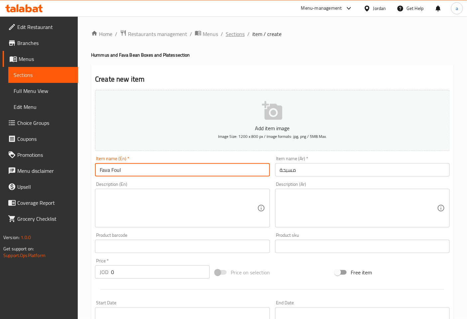
type input "Fava Foul"
click at [228, 36] on span "Sections" at bounding box center [235, 34] width 19 height 8
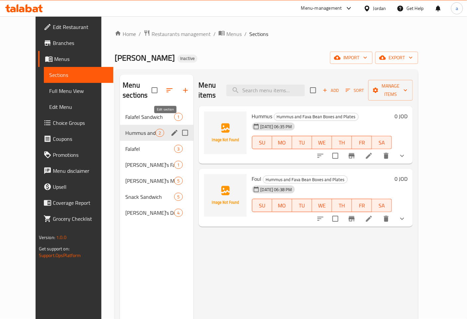
click at [171, 129] on icon "edit" at bounding box center [175, 133] width 8 height 8
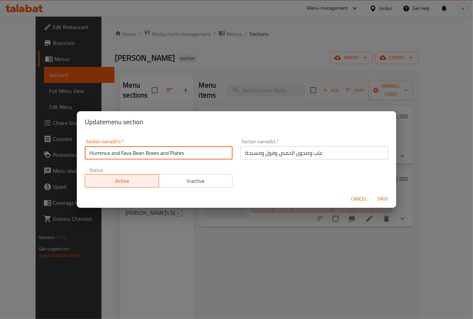
drag, startPoint x: 184, startPoint y: 151, endPoint x: 170, endPoint y: 148, distance: 14.0
click at [170, 148] on input "Hummus and Fava Bean Boxes and Plates" at bounding box center [159, 152] width 148 height 13
type input "Hummus and Fava Bean Boxes and Dish"
drag, startPoint x: 176, startPoint y: 154, endPoint x: 56, endPoint y: 144, distance: 120.5
click at [56, 144] on div "Update menu section Section name(En)   * Hummus and Fava Bean Boxes and Dish Se…" at bounding box center [236, 159] width 473 height 319
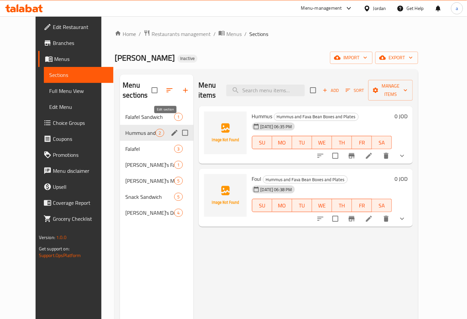
click at [171, 129] on icon "edit" at bounding box center [175, 133] width 8 height 8
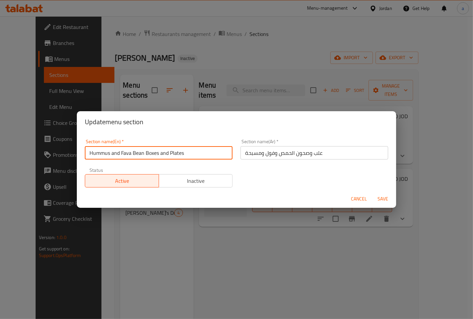
click at [211, 154] on input "Hummus and Fava Bean Boxes and Plates" at bounding box center [159, 152] width 148 height 13
type input "Dish and Boxes Hummus ande Foual"
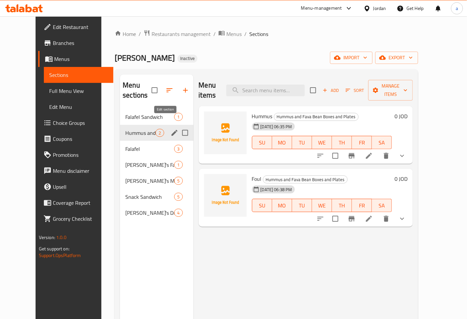
click at [172, 130] on icon "edit" at bounding box center [175, 133] width 6 height 6
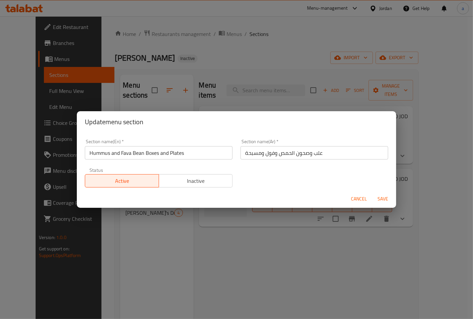
click at [215, 152] on input "Hummus and Fava Bean Boxes and Plates" at bounding box center [159, 152] width 148 height 13
click at [183, 153] on input "Hummus and Fava Bean Boxes and Plates" at bounding box center [159, 152] width 148 height 13
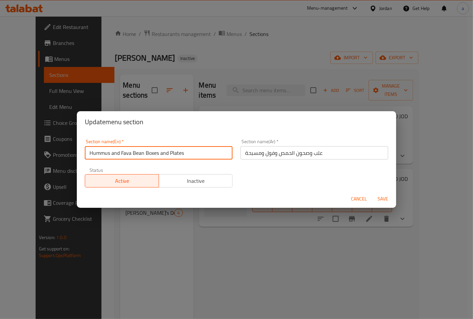
drag, startPoint x: 144, startPoint y: 155, endPoint x: 120, endPoint y: 155, distance: 23.6
click at [120, 155] on input "Hummus and Fava Bean Boxes and Plates" at bounding box center [159, 152] width 148 height 13
type input "Hummus and Foul and Boxes and Plates"
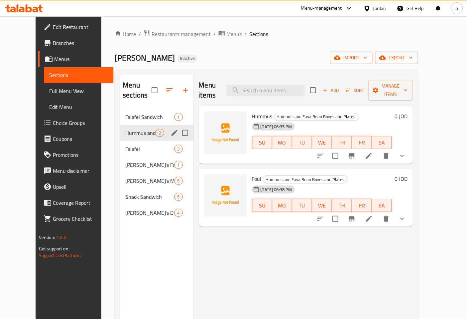
click at [171, 129] on icon "edit" at bounding box center [175, 133] width 8 height 8
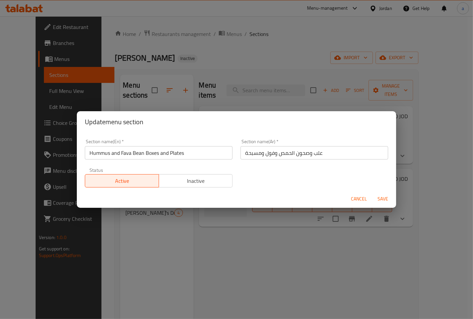
click at [142, 152] on input "Hummus and Fava Bean Boxes and Plates" at bounding box center [159, 152] width 148 height 13
click at [143, 154] on input "Hummus and Fava Bean Boxes and Plates" at bounding box center [159, 152] width 148 height 13
paste input "Fava Foul"
type input "Hummus and Foul and Fava Foul Boxes and Plates"
click at [380, 195] on span "Save" at bounding box center [383, 199] width 16 height 8
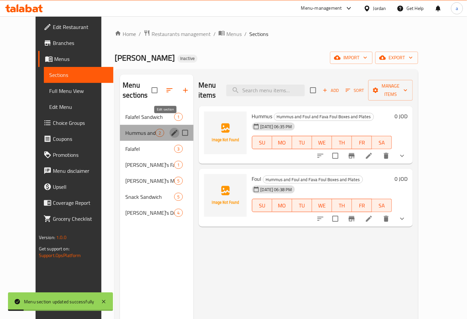
click at [171, 129] on icon "edit" at bounding box center [175, 133] width 8 height 8
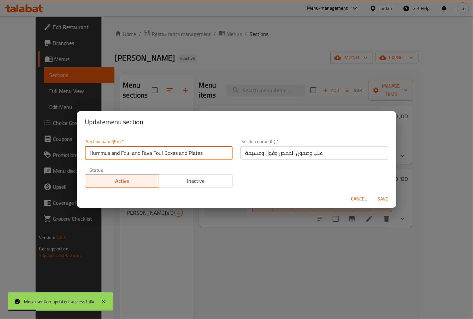
click at [219, 156] on input "Hummus and Foul and Fava Foul Boxes and Plates" at bounding box center [159, 152] width 148 height 13
click at [219, 156] on input "Hummus and Foul and Fava Foul Boxes and Dish" at bounding box center [159, 152] width 148 height 13
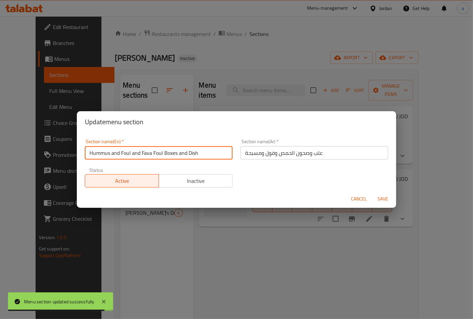
click at [219, 156] on input "Hummus and Foul and Fava Foul Boxes and Dish" at bounding box center [159, 152] width 148 height 13
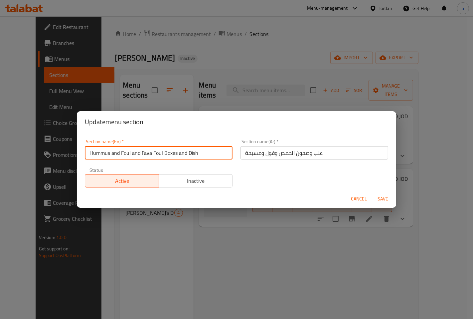
type input "Hummus and Foul and Fava Foul Boxes and Dish"
click at [228, 165] on div "Status Active Inactive" at bounding box center [159, 177] width 156 height 28
click at [381, 196] on span "Save" at bounding box center [383, 199] width 16 height 8
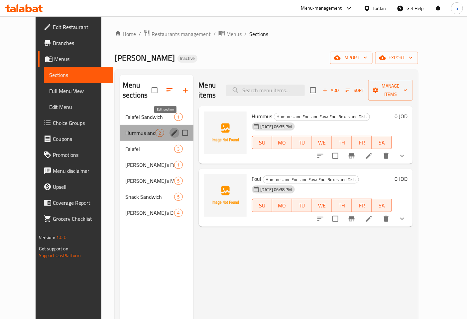
click at [171, 129] on icon "edit" at bounding box center [175, 133] width 8 height 8
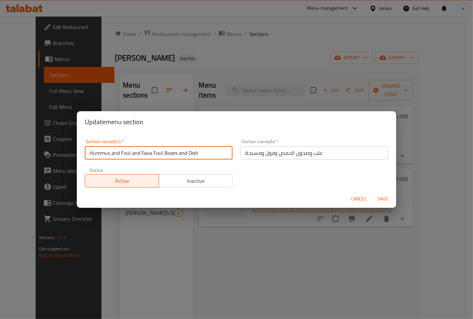
drag, startPoint x: 162, startPoint y: 152, endPoint x: 0, endPoint y: 145, distance: 162.5
click at [0, 145] on div "Update menu section Section name(En)   * Hummus and Foul and Fava Foul Boxes an…" at bounding box center [236, 159] width 473 height 319
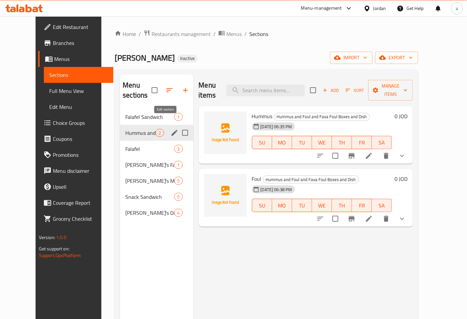
click at [171, 129] on icon "edit" at bounding box center [175, 133] width 8 height 8
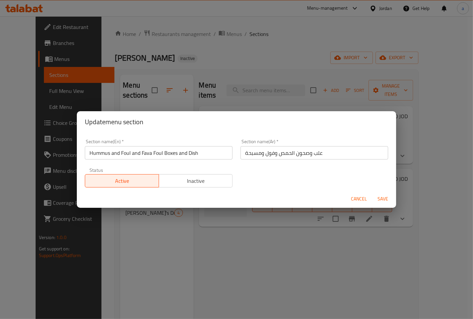
click at [162, 150] on input "Hummus and Foul and Fava Foul Boxes and Dish" at bounding box center [159, 152] width 148 height 13
click at [162, 155] on input "Hummus and Foul and Fava Fou Boxes and Dish" at bounding box center [159, 152] width 148 height 13
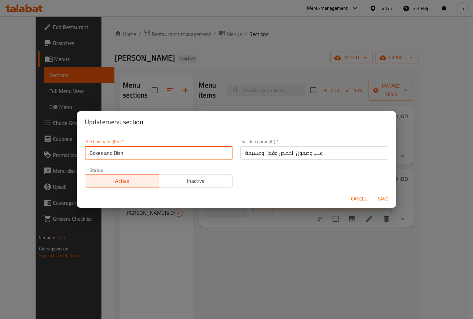
click at [172, 156] on input "Boxes and Dish" at bounding box center [159, 152] width 148 height 13
paste input "Hummus and Foul and Fava Foul"
type input "Boxes and Dish Hummus and Foul and Fava Foul"
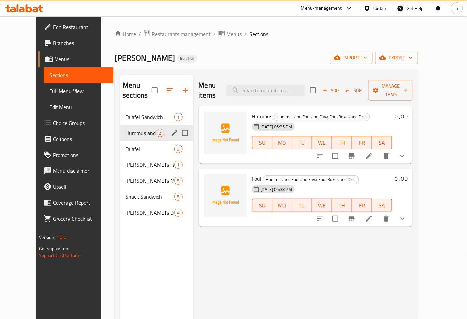
click at [171, 129] on icon "edit" at bounding box center [175, 133] width 8 height 8
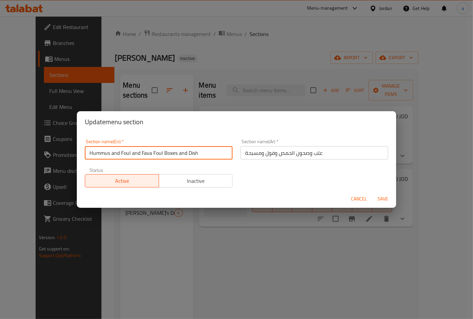
click at [162, 154] on input "Hummus and Foul and Fava Foul Boxes and Dish" at bounding box center [159, 152] width 148 height 13
drag, startPoint x: 164, startPoint y: 152, endPoint x: 90, endPoint y: 150, distance: 73.9
click at [90, 150] on input "Hummus and Foul and Fava Foul Boxes and Dish" at bounding box center [159, 152] width 148 height 13
click at [153, 152] on input "Boxes and Dish" at bounding box center [159, 152] width 148 height 13
paste input "Hummus and Foul and Fava Foul"
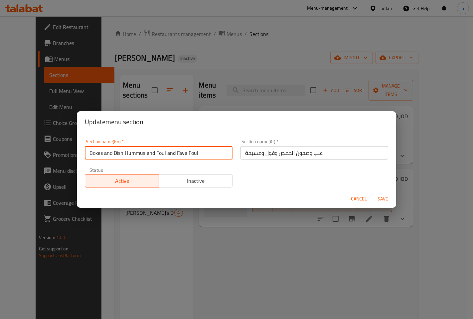
type input "Boxes and Dish Hummus and Foul and Fava Foul"
click at [384, 199] on span "Save" at bounding box center [383, 199] width 16 height 8
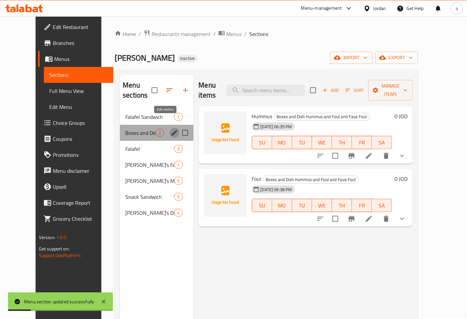
click at [171, 129] on icon "edit" at bounding box center [175, 133] width 8 height 8
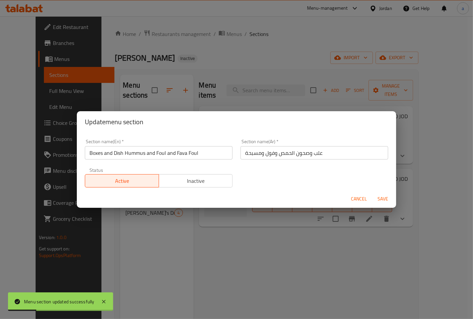
click at [211, 152] on input "Boxes and Dish Hummus and Foul and Fava Foul" at bounding box center [159, 152] width 148 height 13
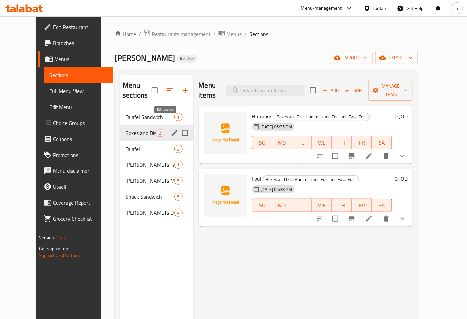
drag, startPoint x: 163, startPoint y: 128, endPoint x: 164, endPoint y: 123, distance: 5.2
click at [172, 130] on icon "edit" at bounding box center [175, 133] width 6 height 6
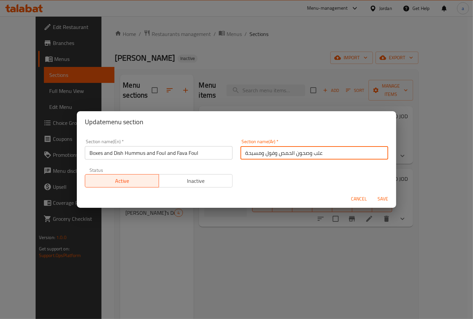
drag, startPoint x: 294, startPoint y: 153, endPoint x: 308, endPoint y: 158, distance: 14.9
click at [308, 158] on input "علب وصحون الحمص وفول ومسبحة" at bounding box center [314, 152] width 148 height 13
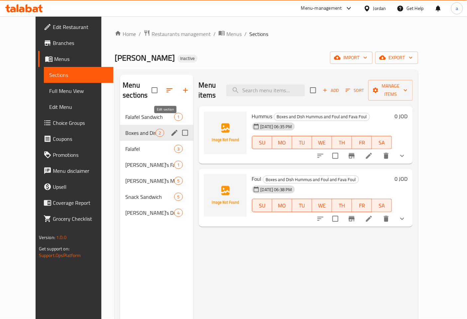
click at [171, 129] on icon "edit" at bounding box center [175, 133] width 8 height 8
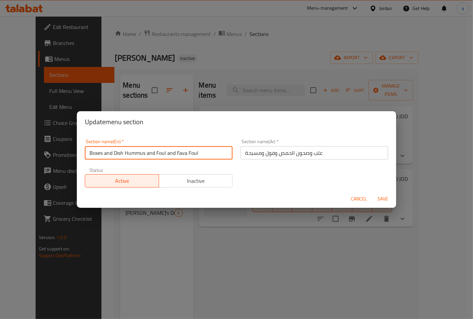
click at [124, 154] on input "Boxes and Dish Hummus and Foul and Fava Foul" at bounding box center [159, 152] width 148 height 13
click at [214, 154] on input "Boxes and Dishes Hummus and Foul and Fava Foul" at bounding box center [159, 152] width 148 height 13
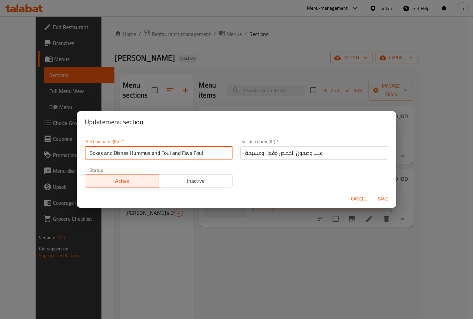
type input "Boxes and Dishes Hummus and Foul and Fava Foul"
click at [381, 195] on span "Save" at bounding box center [383, 199] width 16 height 8
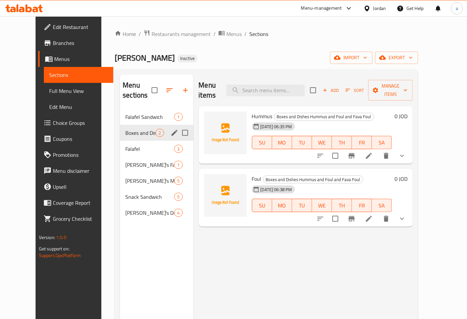
click at [170, 128] on div "Menu sections" at bounding box center [175, 133] width 10 height 10
click at [171, 129] on icon "edit" at bounding box center [175, 133] width 8 height 8
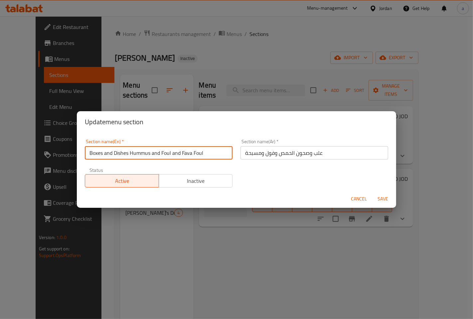
drag, startPoint x: 181, startPoint y: 155, endPoint x: 214, endPoint y: 164, distance: 33.8
click at [214, 164] on div "Section name(En)   * Boxes and Dishes Hummus and Foul and Fava Foul Section nam…" at bounding box center [236, 163] width 311 height 56
click at [363, 197] on span "Cancel" at bounding box center [359, 199] width 16 height 8
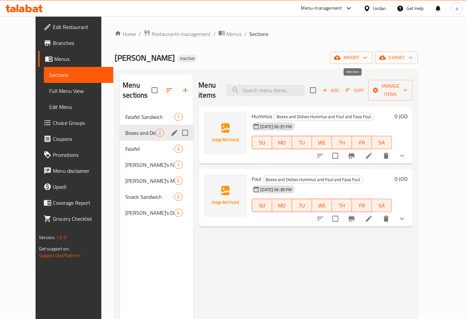
click at [340, 86] on span "Add" at bounding box center [331, 90] width 18 height 8
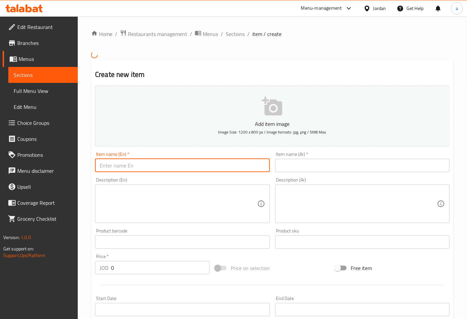
click at [230, 168] on input "text" at bounding box center [182, 165] width 175 height 13
paste input "Fava Foul"
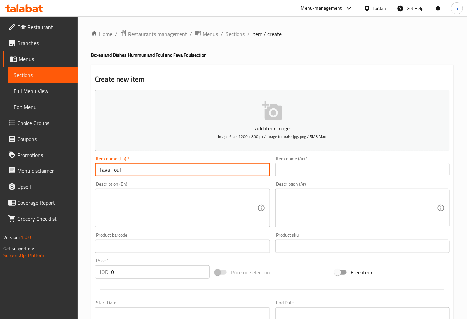
type input "Fava Foul"
click at [309, 168] on input "text" at bounding box center [362, 169] width 175 height 13
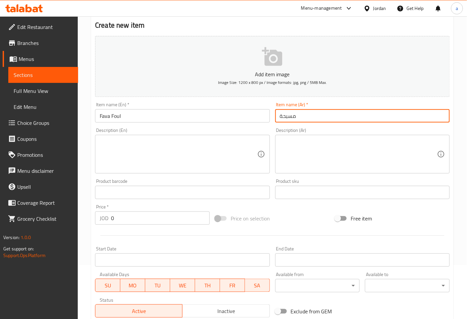
scroll to position [145, 0]
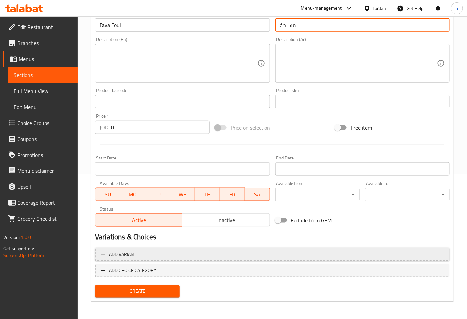
type input "مسبحة"
click at [157, 257] on span "Add variant" at bounding box center [272, 254] width 343 height 8
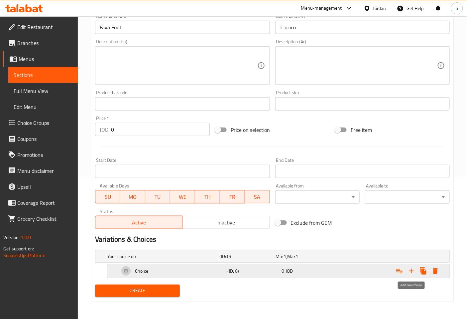
click at [410, 268] on icon "Expand" at bounding box center [412, 271] width 8 height 8
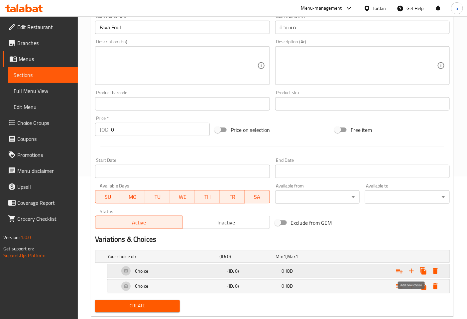
click at [410, 268] on icon "Expand" at bounding box center [412, 271] width 8 height 8
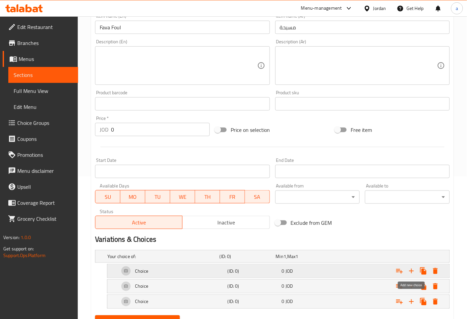
click at [410, 268] on icon "Expand" at bounding box center [412, 271] width 8 height 8
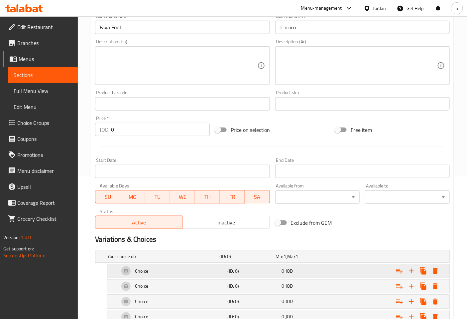
click at [317, 271] on div "0 JOD" at bounding box center [308, 270] width 52 height 7
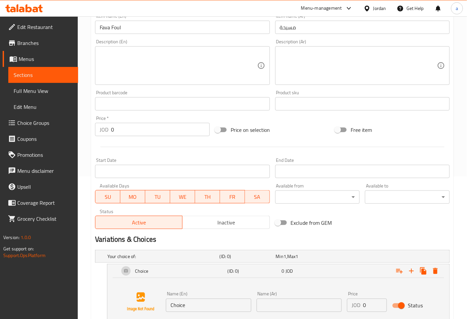
click at [217, 303] on input "Choice" at bounding box center [208, 304] width 85 height 13
type input "/"
type input "Large"
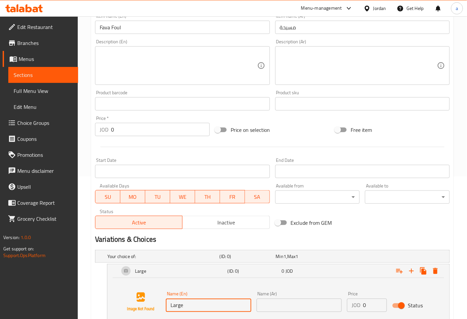
click at [297, 300] on input "text" at bounding box center [299, 304] width 85 height 13
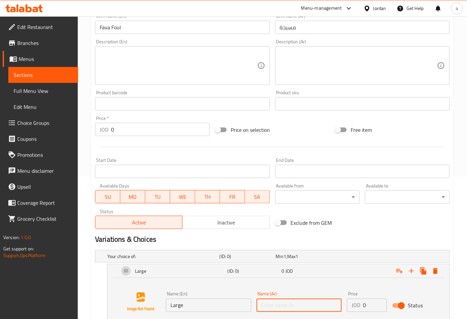
type input "كبير"
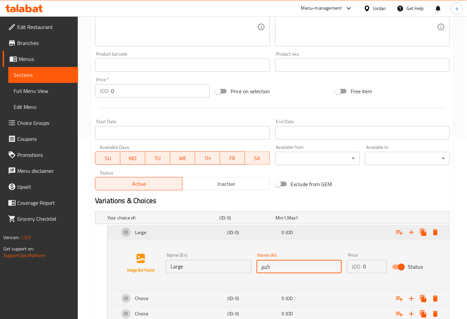
scroll to position [240, 0]
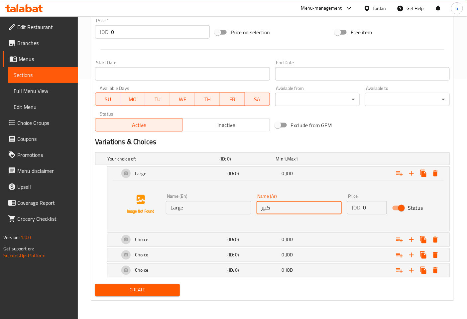
click at [371, 209] on input "0" at bounding box center [375, 207] width 24 height 13
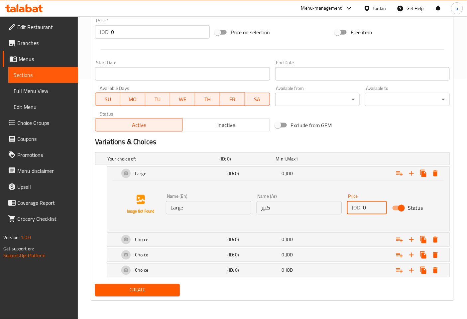
click at [371, 209] on input "0" at bounding box center [375, 207] width 24 height 13
drag, startPoint x: 367, startPoint y: 209, endPoint x: 358, endPoint y: 209, distance: 9.0
click at [358, 209] on div "JOD 0 Price" at bounding box center [367, 207] width 40 height 13
type input "1.10"
click at [357, 239] on div "Expand" at bounding box center [389, 239] width 108 height 15
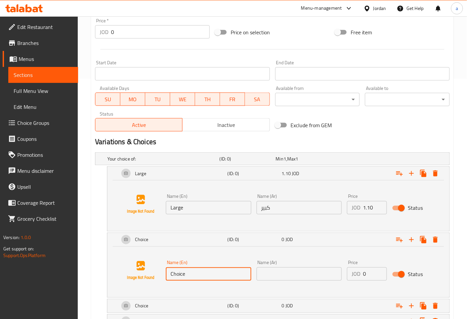
click at [208, 275] on input "Choice" at bounding box center [208, 273] width 85 height 13
type input "Medium"
click at [292, 266] on div "Name (Ar) Name (Ar)" at bounding box center [299, 270] width 85 height 20
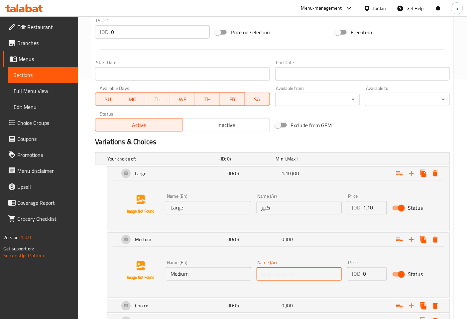
click at [295, 276] on input "text" at bounding box center [299, 273] width 85 height 13
type input "وسط"
drag, startPoint x: 372, startPoint y: 278, endPoint x: 364, endPoint y: 278, distance: 7.7
click at [364, 278] on input "0" at bounding box center [375, 273] width 24 height 13
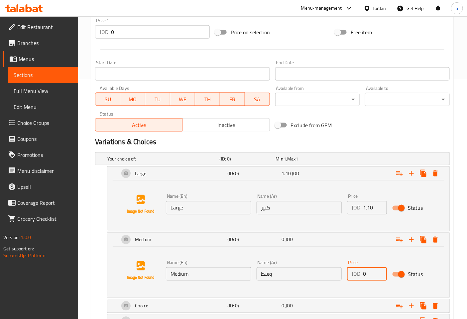
click at [364, 276] on input "0" at bounding box center [375, 273] width 24 height 13
click at [369, 275] on input "0" at bounding box center [375, 273] width 24 height 13
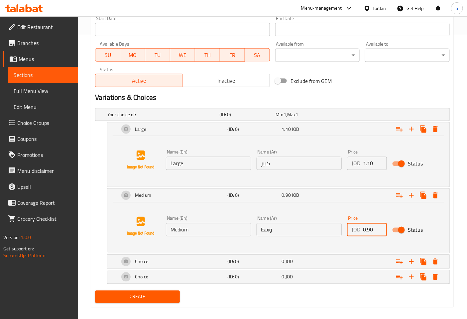
scroll to position [290, 0]
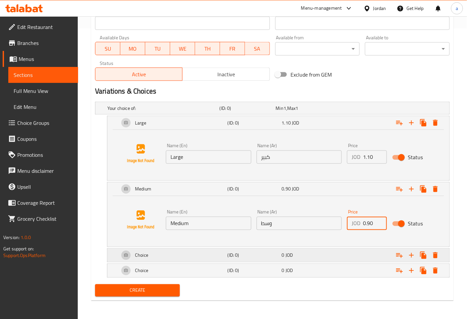
type input "0.90"
click at [221, 255] on div "Choice" at bounding box center [172, 255] width 108 height 16
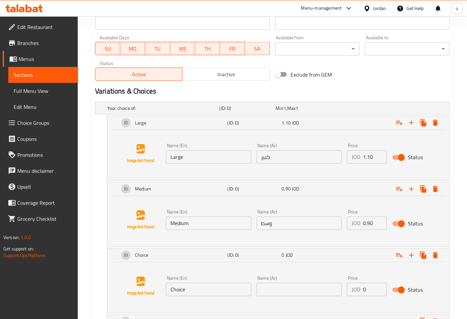
click at [217, 287] on input "Choice" at bounding box center [208, 289] width 85 height 13
type input "Small"
click at [265, 293] on input "text" at bounding box center [299, 289] width 85 height 13
type input "صغير"
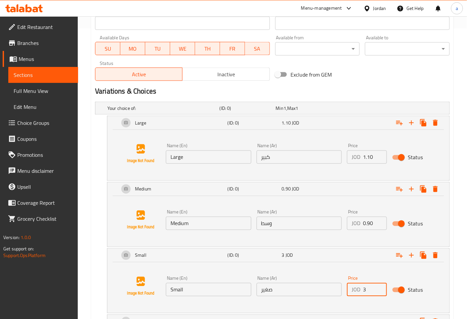
drag, startPoint x: 378, startPoint y: 288, endPoint x: 361, endPoint y: 288, distance: 17.0
type input "3"
click at [363, 288] on input "3" at bounding box center [375, 289] width 24 height 13
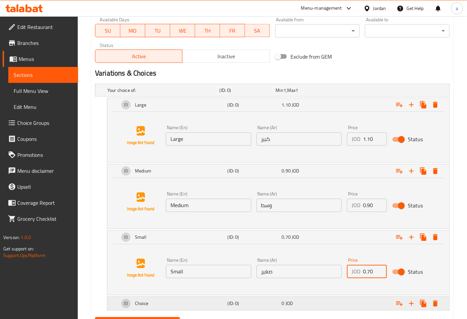
scroll to position [341, 0]
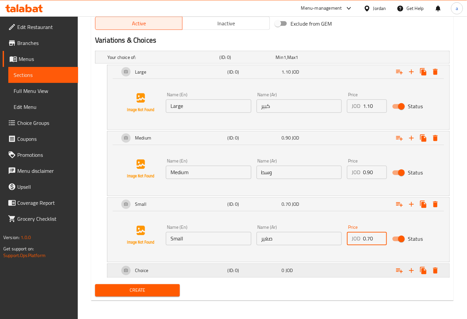
type input "0.70"
click at [328, 271] on div "0 JOD" at bounding box center [308, 270] width 52 height 7
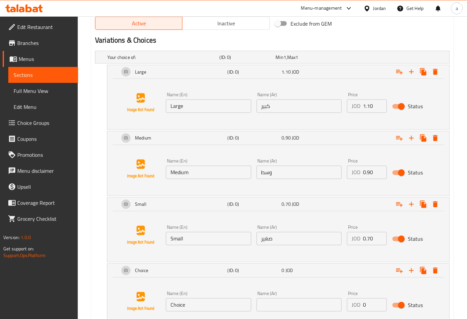
click at [219, 307] on input "Choice" at bounding box center [208, 304] width 85 height 13
type input "Dish large size"
click at [282, 300] on input "text" at bounding box center [299, 304] width 85 height 13
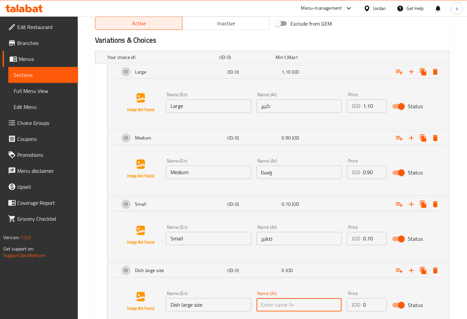
type input "صحن حجم كبير"
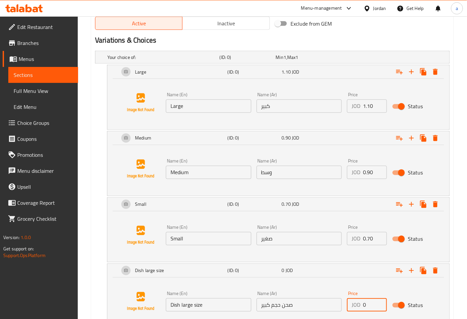
click at [374, 306] on input "0" at bounding box center [375, 304] width 24 height 13
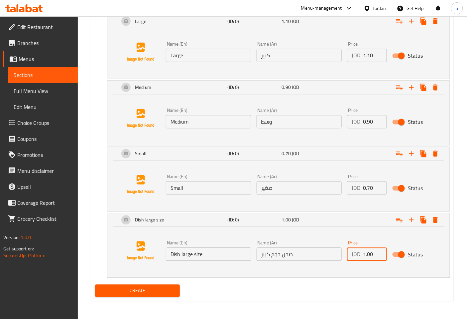
scroll to position [392, 0]
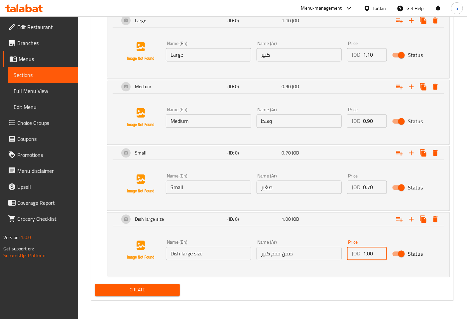
type input "1.00"
click at [134, 288] on span "Create" at bounding box center [137, 290] width 74 height 8
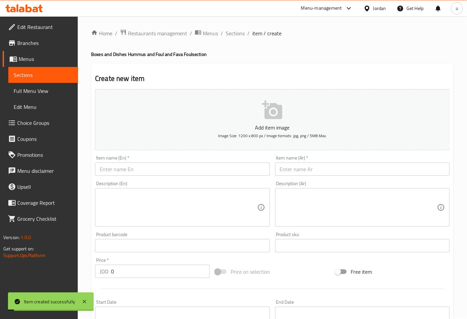
scroll to position [0, 0]
click at [241, 31] on span "Sections" at bounding box center [235, 34] width 19 height 8
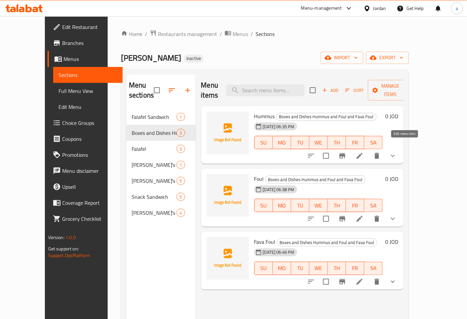
click at [364, 152] on icon at bounding box center [360, 156] width 8 height 8
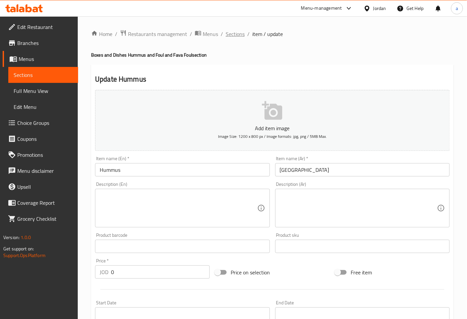
click at [235, 35] on span "Sections" at bounding box center [235, 34] width 19 height 8
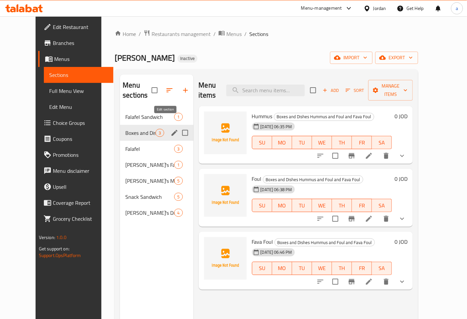
click at [172, 130] on icon "edit" at bounding box center [175, 133] width 6 height 6
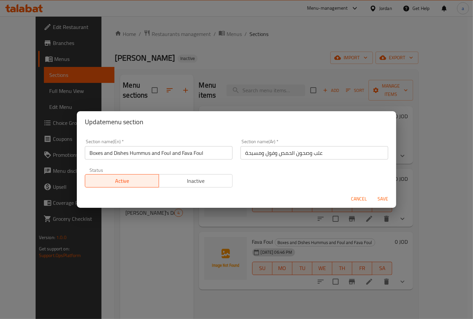
click at [215, 151] on input "Boxes and Dishes Hummus and Foul and Fava Foul" at bounding box center [159, 152] width 148 height 13
click at [167, 252] on div "Update menu section Section name(En)   * Boxes and Dishes Hummus and Foul and F…" at bounding box center [236, 159] width 473 height 319
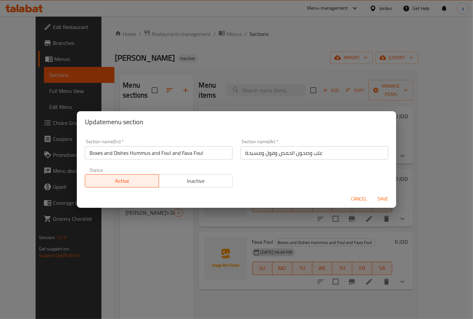
click at [361, 200] on span "Cancel" at bounding box center [359, 199] width 16 height 8
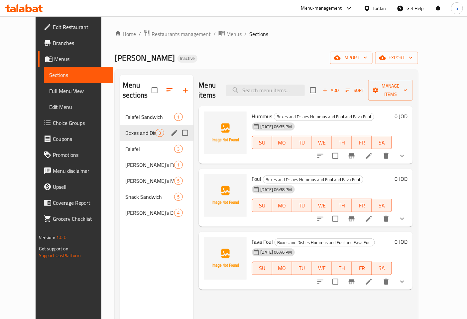
click at [373, 152] on icon at bounding box center [369, 156] width 8 height 8
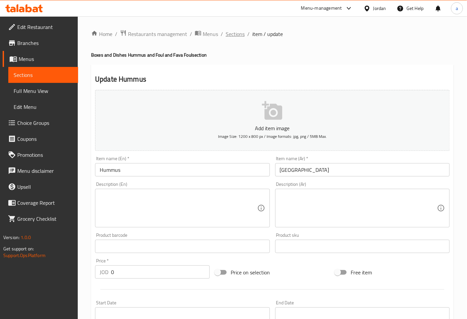
click at [237, 35] on span "Sections" at bounding box center [235, 34] width 19 height 8
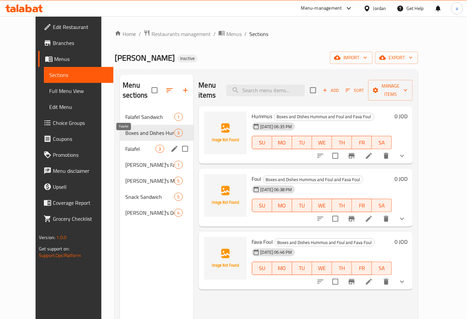
click at [125, 145] on span "Falafel" at bounding box center [140, 149] width 30 height 8
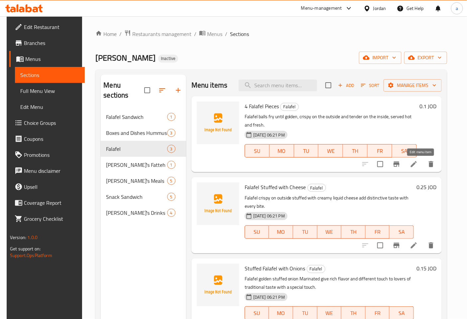
click at [418, 164] on icon at bounding box center [414, 164] width 8 height 8
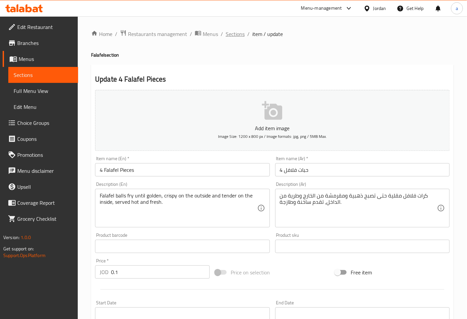
click at [241, 35] on span "Sections" at bounding box center [235, 34] width 19 height 8
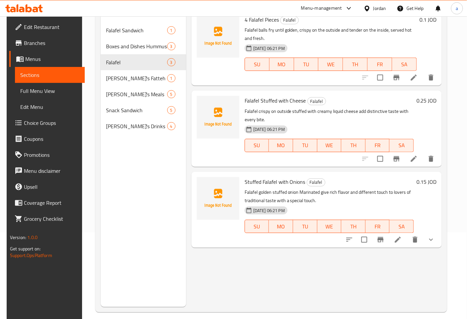
scroll to position [93, 0]
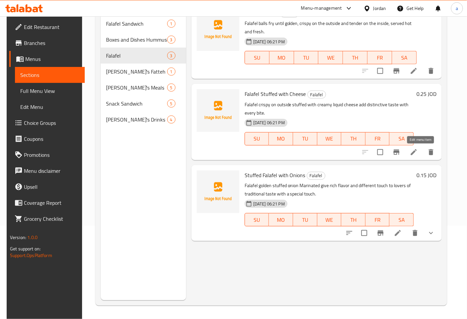
click at [417, 150] on icon at bounding box center [414, 152] width 8 height 8
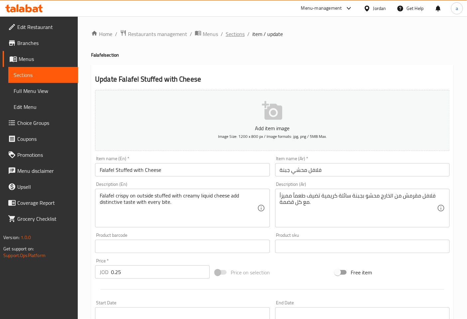
click at [241, 36] on span "Sections" at bounding box center [235, 34] width 19 height 8
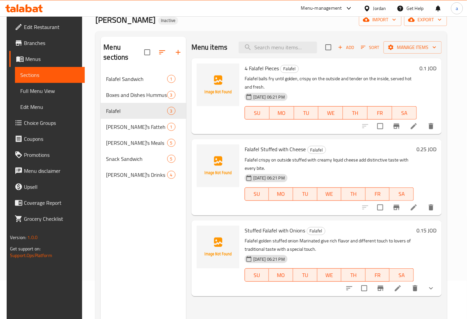
scroll to position [93, 0]
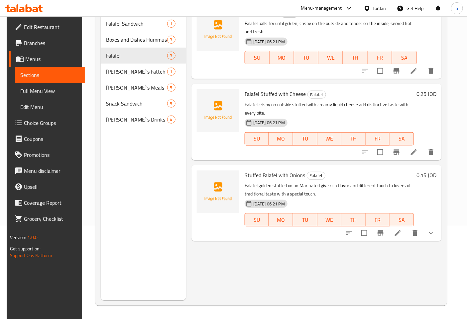
click at [407, 235] on li at bounding box center [398, 233] width 19 height 12
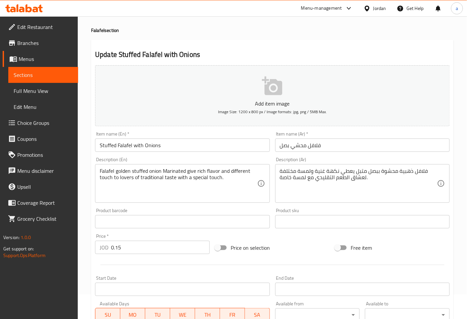
scroll to position [37, 0]
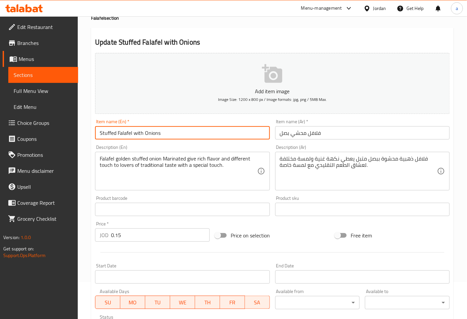
drag, startPoint x: 132, startPoint y: 133, endPoint x: 117, endPoint y: 134, distance: 15.0
click at [117, 134] on input "Stuffed Falafel with Onions" at bounding box center [182, 132] width 175 height 13
click at [99, 134] on input "Stuffed with Onions" at bounding box center [182, 132] width 175 height 13
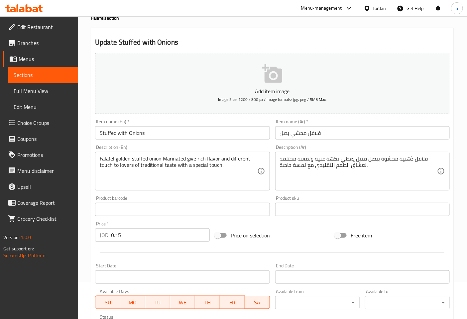
click at [100, 131] on input "Stuffed with Onions" at bounding box center [182, 132] width 175 height 13
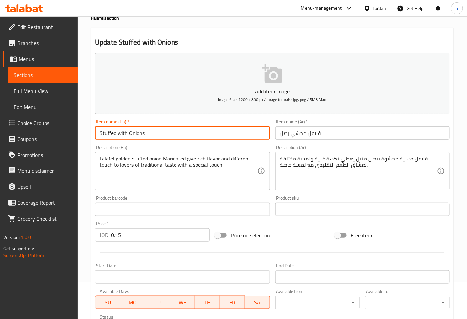
paste input "Falafel"
click at [118, 135] on input "Falafel Stuffed with Onions" at bounding box center [182, 132] width 175 height 13
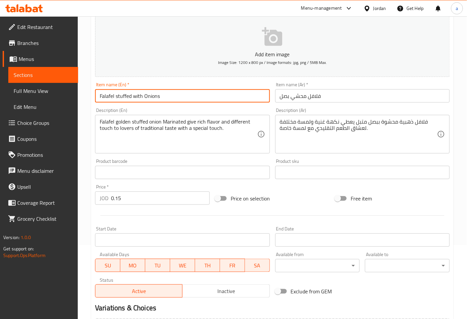
scroll to position [204, 0]
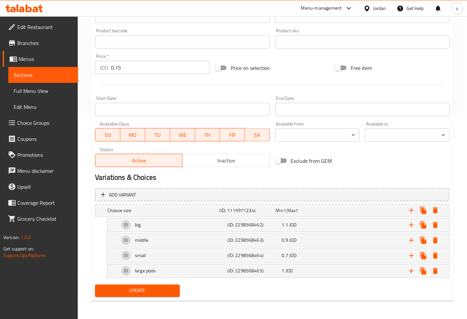
type input "Falafel stuffed with Onions"
click at [174, 289] on span "Update" at bounding box center [137, 290] width 74 height 8
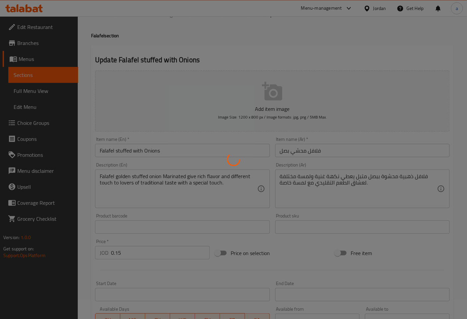
scroll to position [0, 0]
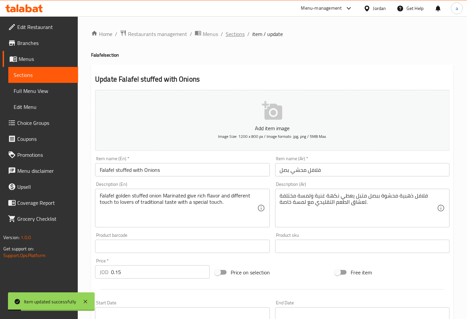
click at [230, 37] on span "Sections" at bounding box center [235, 34] width 19 height 8
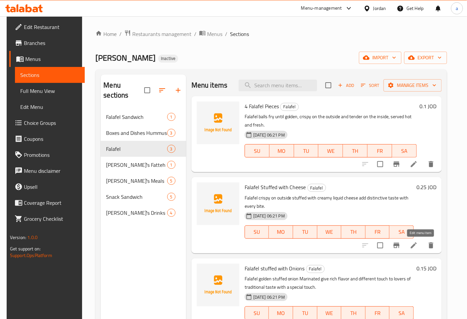
click at [418, 245] on icon at bounding box center [414, 245] width 8 height 8
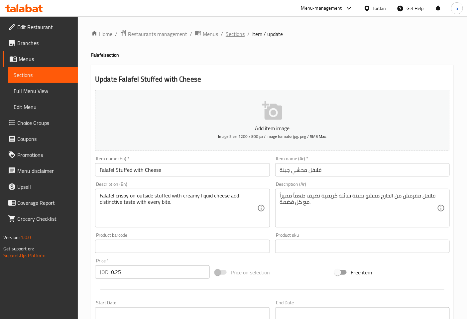
click at [226, 36] on span "Sections" at bounding box center [235, 34] width 19 height 8
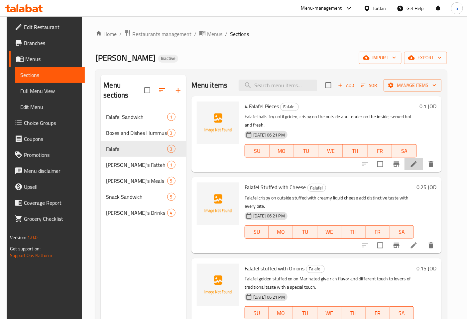
click at [423, 166] on li at bounding box center [414, 164] width 19 height 12
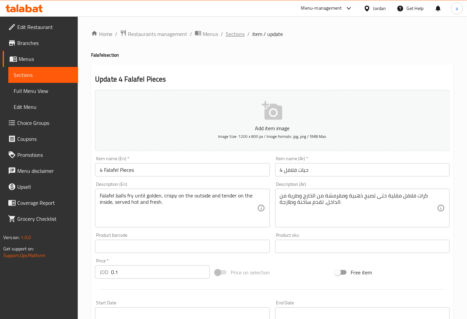
click at [234, 35] on span "Sections" at bounding box center [235, 34] width 19 height 8
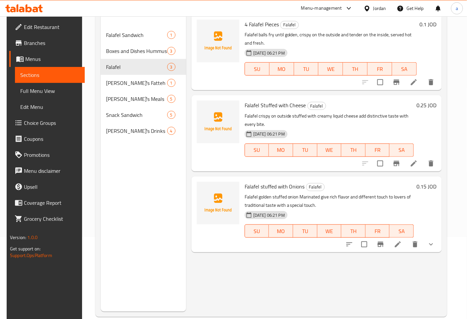
scroll to position [93, 0]
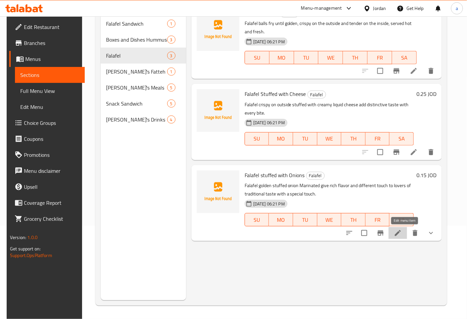
click at [402, 235] on icon at bounding box center [398, 233] width 8 height 8
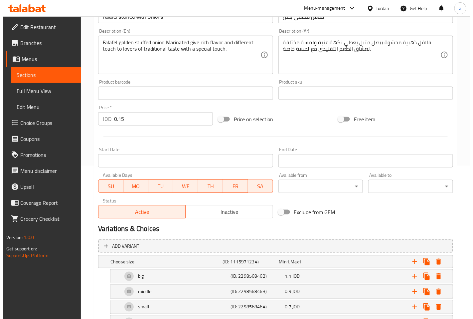
scroll to position [204, 0]
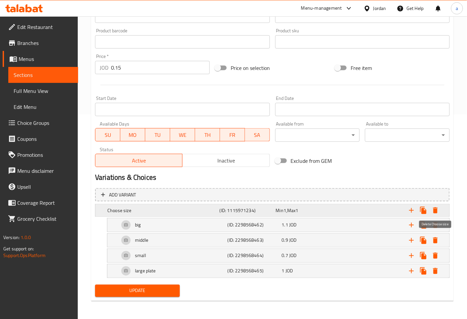
click at [434, 210] on icon "Expand" at bounding box center [435, 210] width 5 height 6
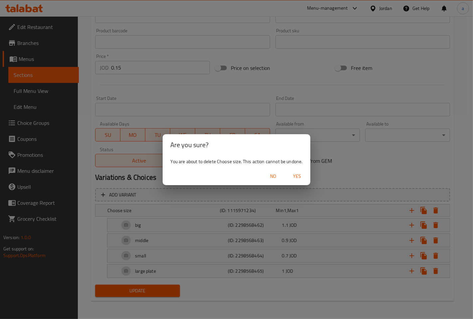
click at [299, 177] on span "Yes" at bounding box center [297, 176] width 16 height 8
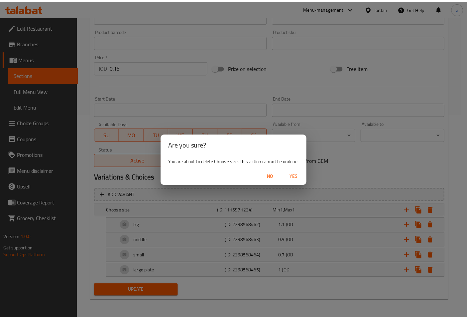
scroll to position [145, 0]
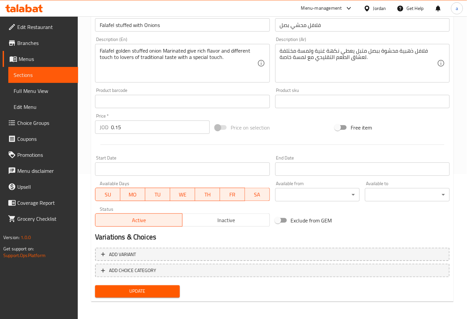
click at [140, 292] on span "Update" at bounding box center [137, 291] width 74 height 8
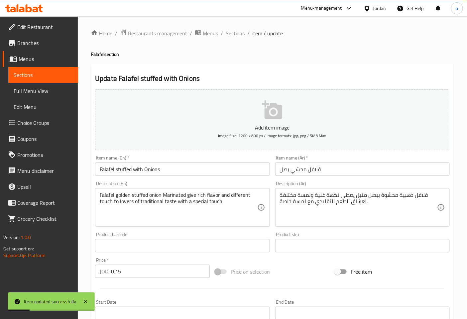
scroll to position [0, 0]
click at [237, 35] on span "Sections" at bounding box center [235, 34] width 19 height 8
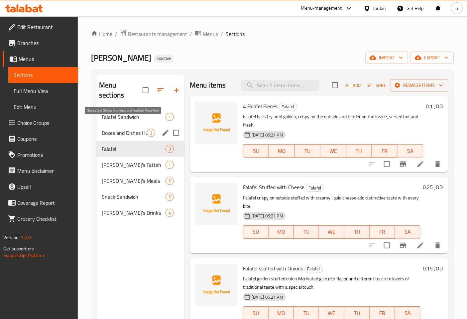
click at [131, 129] on span "Boxes and Dishes Hummus and Foul and Fava Foul" at bounding box center [124, 133] width 45 height 8
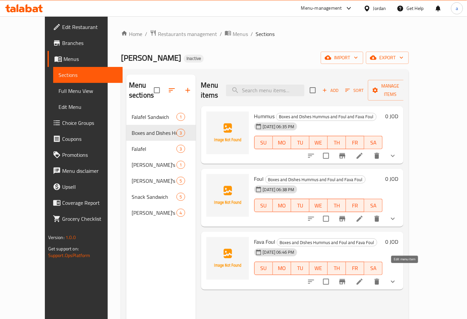
click at [364, 277] on icon at bounding box center [360, 281] width 8 height 8
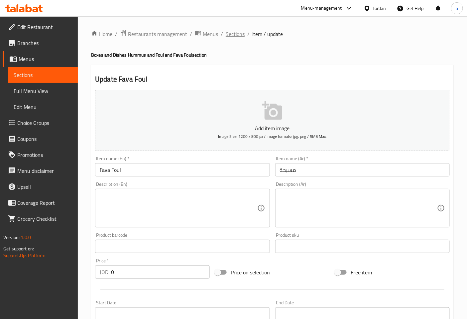
click at [235, 33] on span "Sections" at bounding box center [235, 34] width 19 height 8
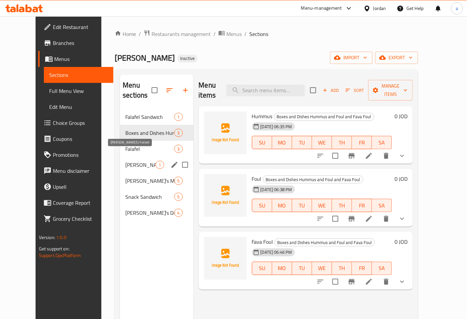
click at [134, 161] on span "[PERSON_NAME]'s Fatteh" at bounding box center [140, 165] width 30 height 8
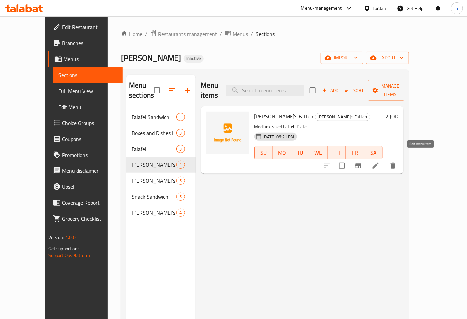
click at [380, 162] on icon at bounding box center [376, 166] width 8 height 8
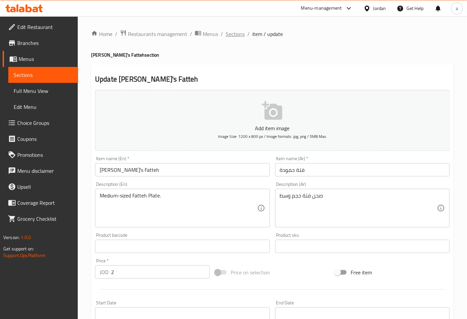
click at [235, 37] on span "Sections" at bounding box center [235, 34] width 19 height 8
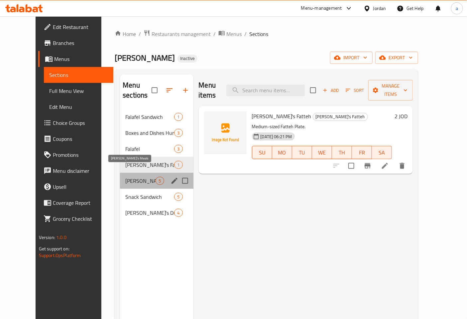
click at [131, 177] on span "[PERSON_NAME]'s Meals" at bounding box center [140, 181] width 30 height 8
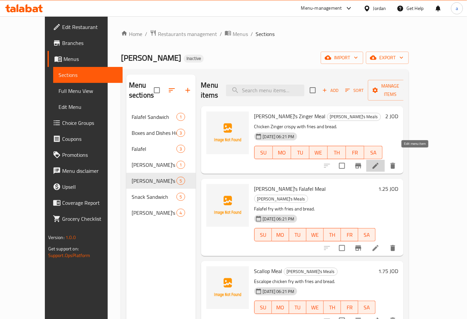
click at [380, 162] on icon at bounding box center [376, 166] width 8 height 8
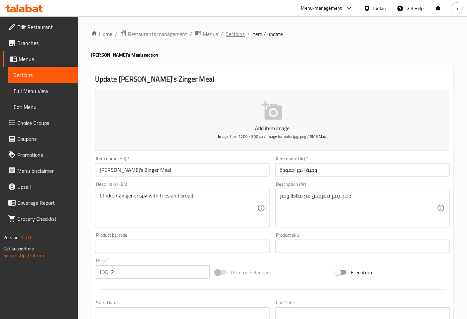
click at [240, 32] on span "Sections" at bounding box center [235, 34] width 19 height 8
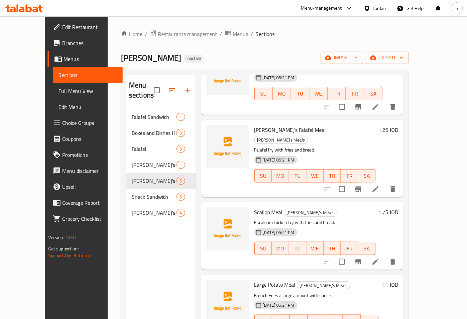
scroll to position [61, 0]
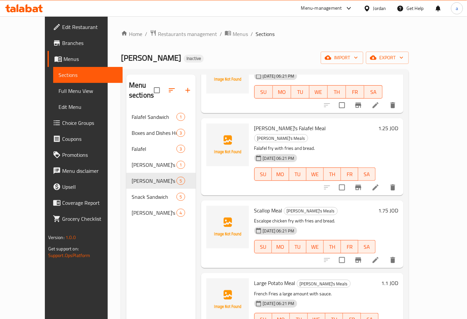
click at [385, 181] on li at bounding box center [376, 187] width 19 height 12
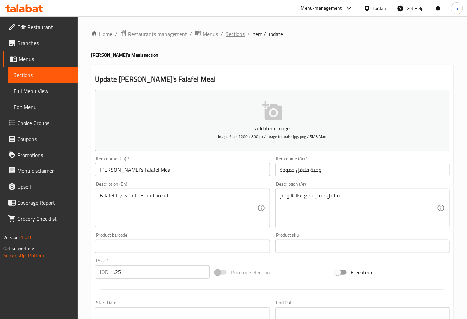
click at [228, 32] on span "Sections" at bounding box center [235, 34] width 19 height 8
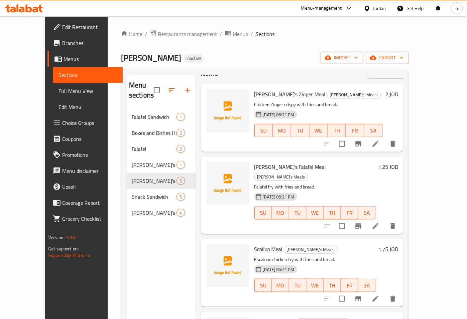
scroll to position [61, 0]
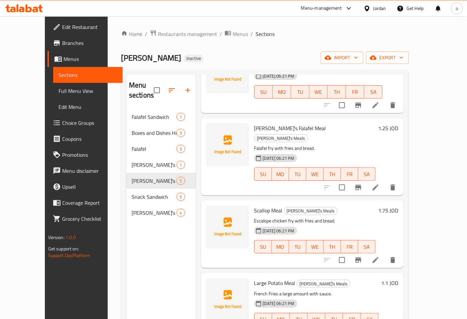
click at [385, 254] on li at bounding box center [376, 260] width 19 height 12
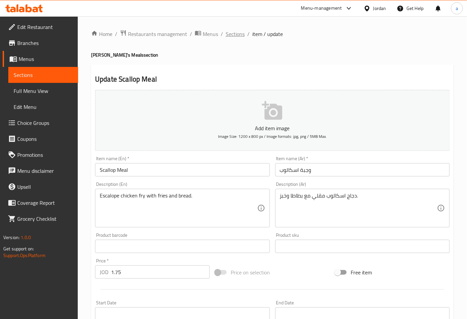
click at [237, 37] on span "Sections" at bounding box center [235, 34] width 19 height 8
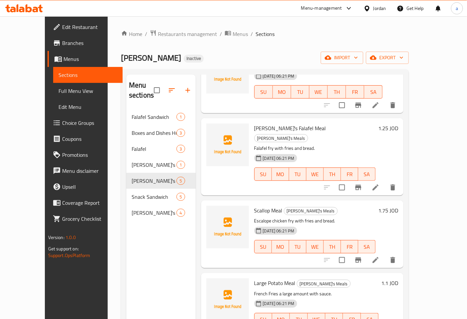
scroll to position [93, 0]
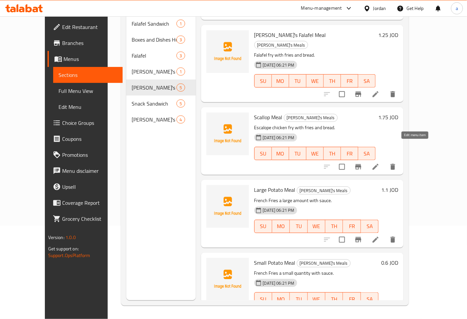
click at [380, 163] on icon at bounding box center [376, 167] width 8 height 8
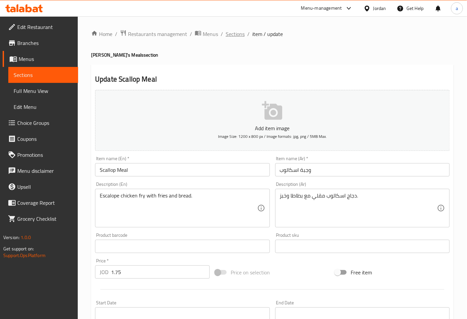
click at [238, 34] on span "Sections" at bounding box center [235, 34] width 19 height 8
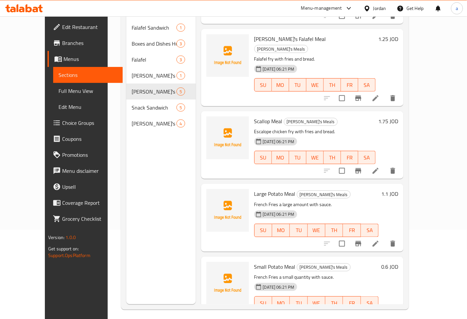
scroll to position [93, 0]
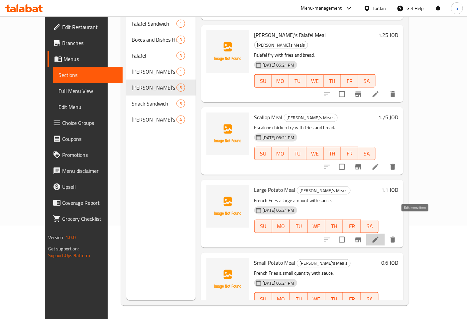
click at [380, 235] on icon at bounding box center [376, 239] width 8 height 8
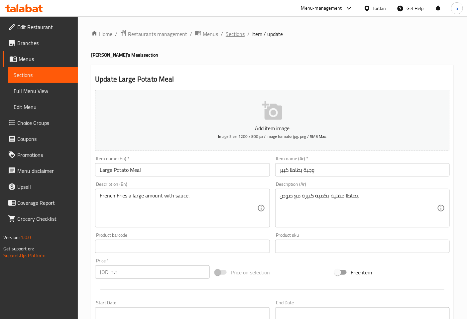
click at [238, 34] on span "Sections" at bounding box center [235, 34] width 19 height 8
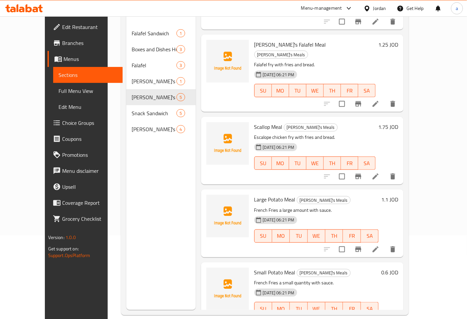
scroll to position [93, 0]
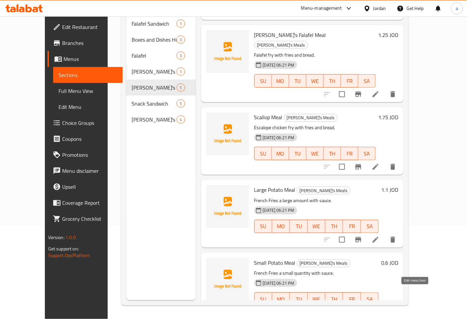
click at [380, 308] on icon at bounding box center [376, 312] width 8 height 8
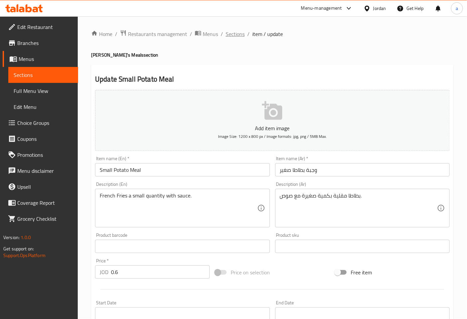
click at [231, 34] on span "Sections" at bounding box center [235, 34] width 19 height 8
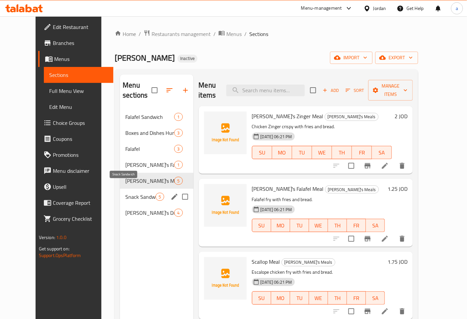
click at [131, 193] on span "Snack Sandwich" at bounding box center [140, 197] width 30 height 8
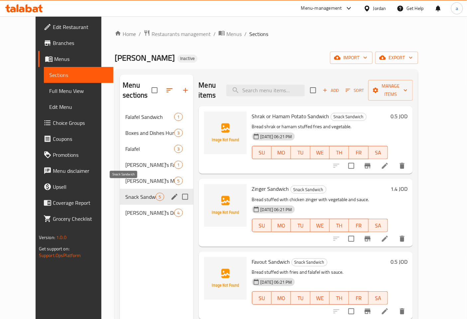
click at [137, 193] on span "Snack Sandwich" at bounding box center [140, 197] width 30 height 8
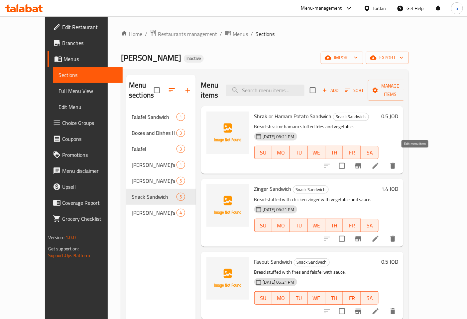
click at [380, 162] on icon at bounding box center [376, 166] width 8 height 8
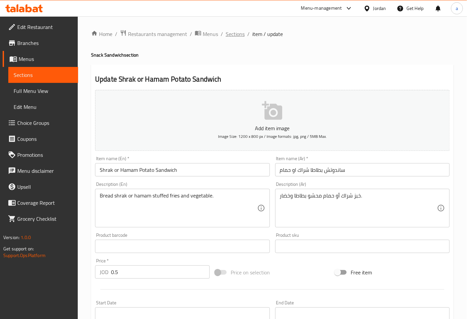
click at [243, 30] on span "Sections" at bounding box center [235, 34] width 19 height 8
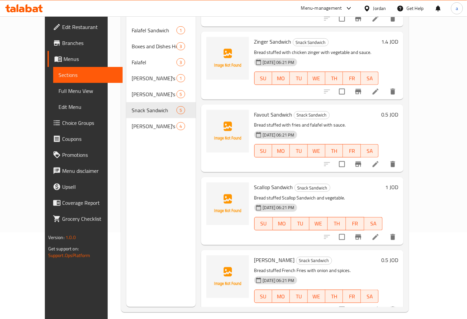
scroll to position [93, 0]
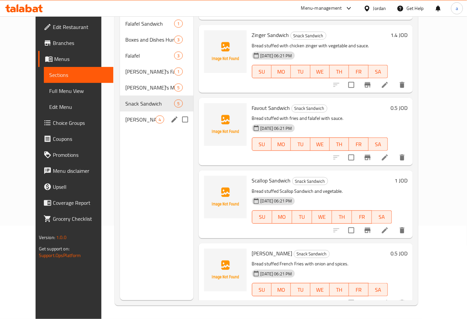
click at [125, 115] on span "[PERSON_NAME]'s Drinks" at bounding box center [140, 119] width 30 height 8
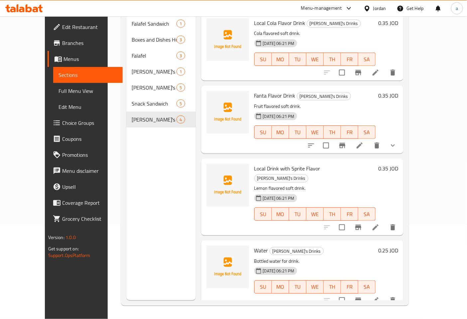
click at [62, 45] on span "Branches" at bounding box center [90, 43] width 56 height 8
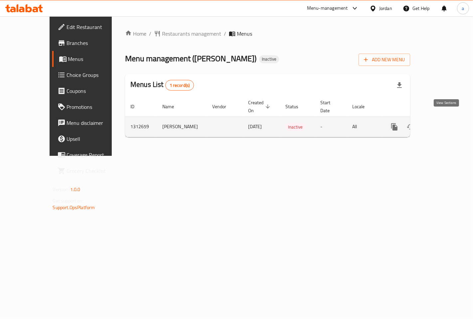
click at [445, 124] on icon "enhanced table" at bounding box center [442, 127] width 6 height 6
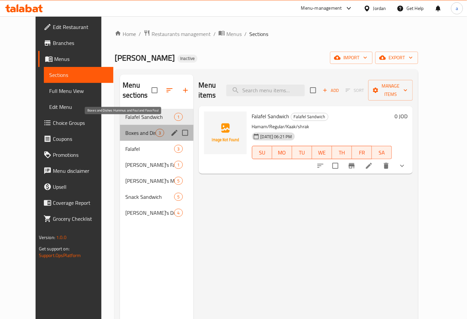
click at [147, 129] on span "Boxes and Dishes Hummus and Foul and Fava Foul" at bounding box center [140, 133] width 30 height 8
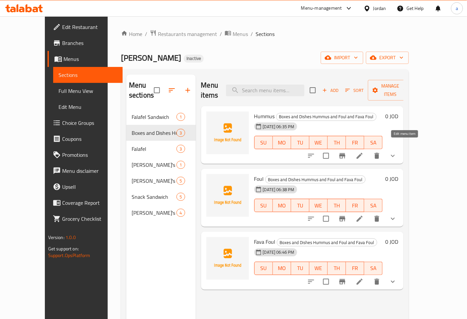
click at [364, 152] on icon at bounding box center [360, 156] width 8 height 8
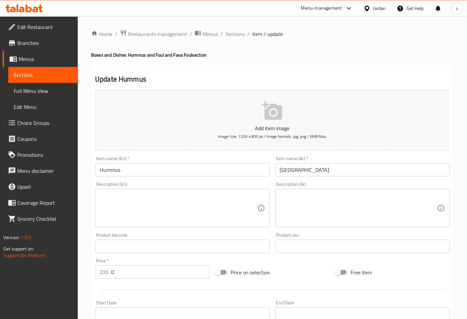
click at [105, 184] on div "Description (En) Description (En)" at bounding box center [182, 205] width 175 height 46
copy label "Description"
click at [47, 47] on span "Branches" at bounding box center [45, 43] width 56 height 8
